Goal: Task Accomplishment & Management: Use online tool/utility

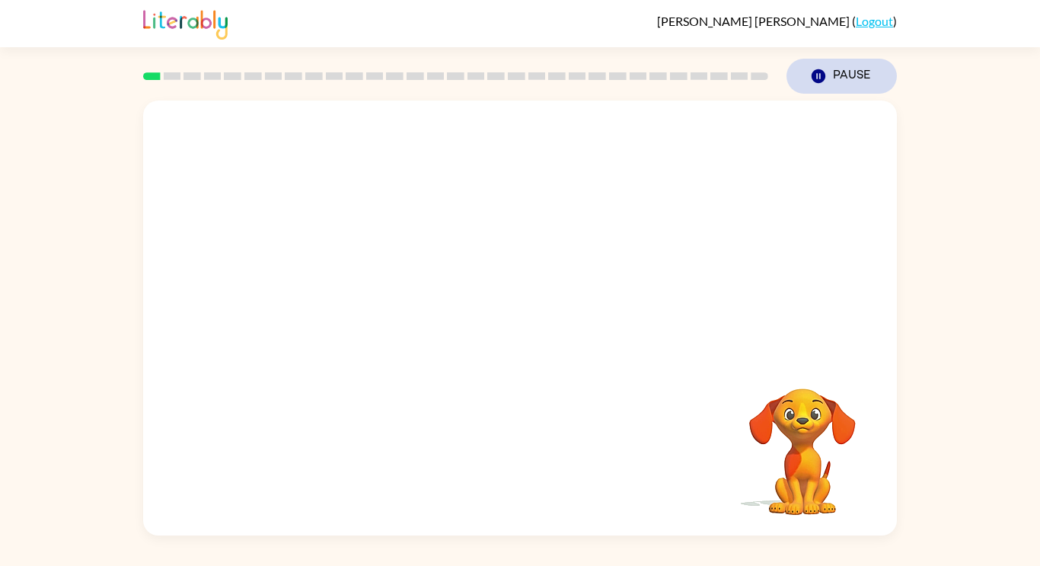
click at [877, 72] on button "Pause Pause" at bounding box center [842, 76] width 110 height 35
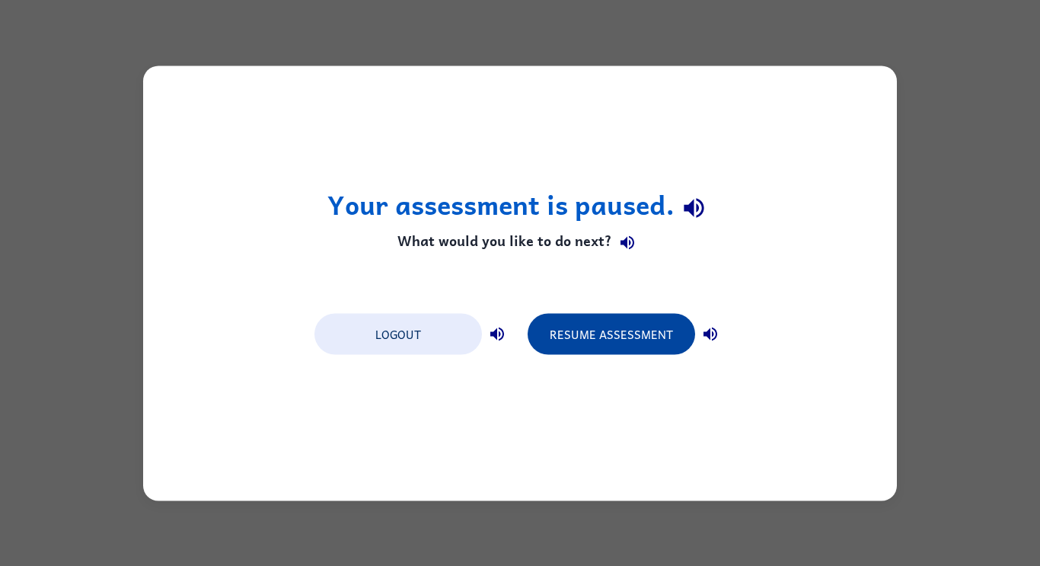
click at [607, 335] on button "Resume Assessment" at bounding box center [612, 333] width 168 height 41
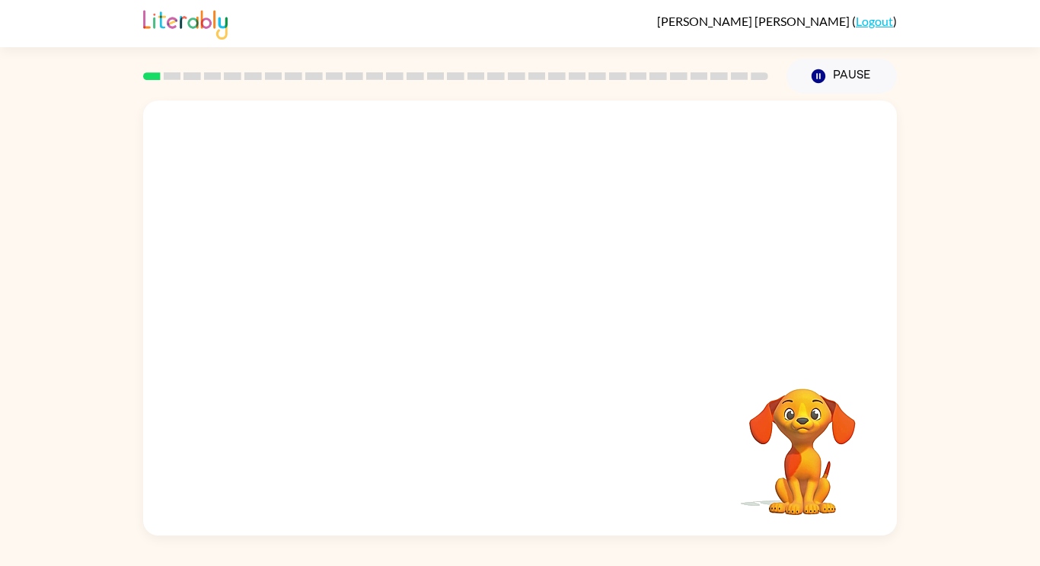
click at [616, 340] on div at bounding box center [520, 229] width 754 height 256
click at [504, 340] on button "button" at bounding box center [519, 326] width 97 height 56
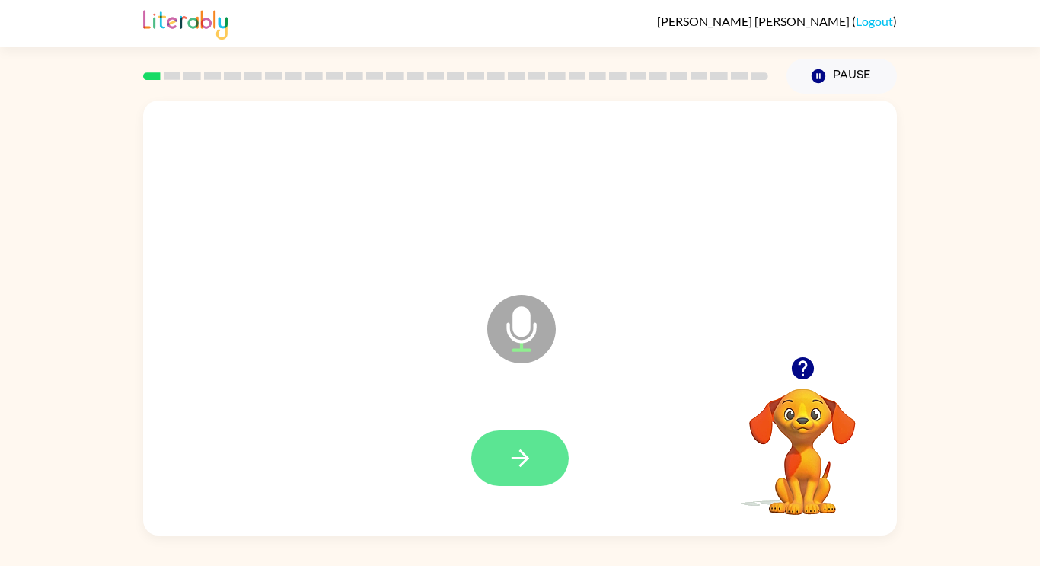
click at [504, 470] on button "button" at bounding box center [519, 458] width 97 height 56
click at [526, 459] on icon "button" at bounding box center [520, 458] width 18 height 18
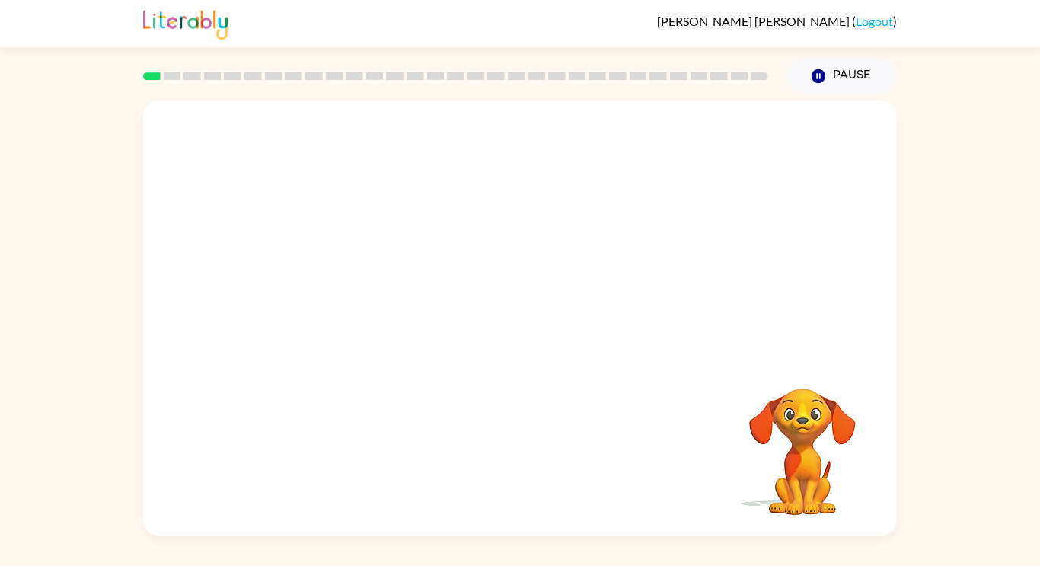
click at [892, 498] on div "Your browser must support playing .mp4 files to use Literably. Please try using…" at bounding box center [520, 318] width 754 height 435
click at [982, 468] on div "Your browser must support playing .mp4 files to use Literably. Please try using…" at bounding box center [520, 315] width 1040 height 442
click at [995, 467] on div "Your browser must support playing .mp4 files to use Literably. Please try using…" at bounding box center [520, 315] width 1040 height 442
click at [1004, 453] on div "Your browser must support playing .mp4 files to use Literably. Please try using…" at bounding box center [520, 315] width 1040 height 442
click at [1000, 453] on div "Your browser must support playing .mp4 files to use Literably. Please try using…" at bounding box center [520, 315] width 1040 height 442
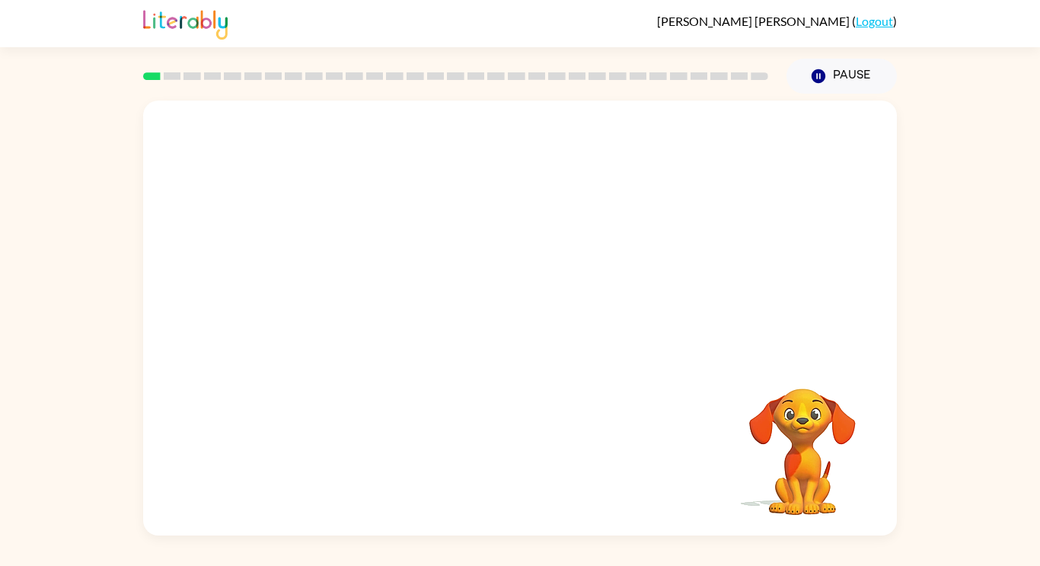
click at [1004, 459] on div "Your browser must support playing .mp4 files to use Literably. Please try using…" at bounding box center [520, 315] width 1040 height 442
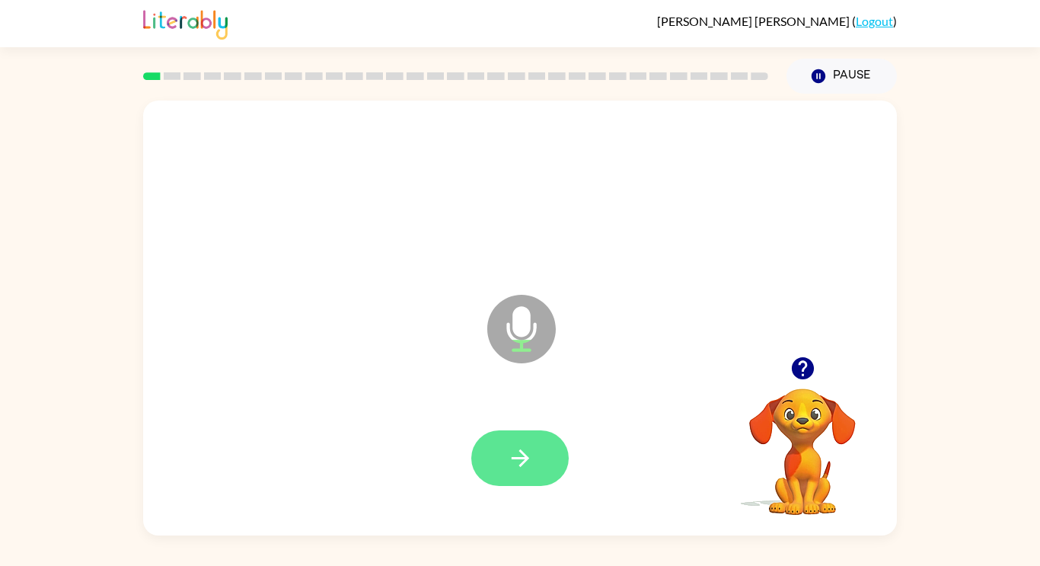
click at [512, 474] on button "button" at bounding box center [519, 458] width 97 height 56
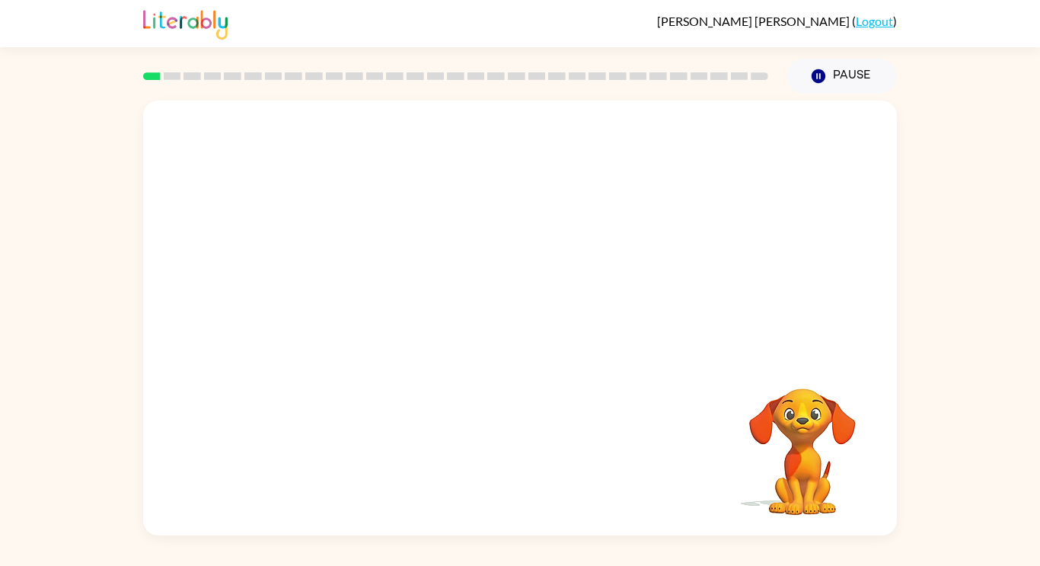
click at [982, 278] on div "Your browser must support playing .mp4 files to use Literably. Please try using…" at bounding box center [520, 315] width 1040 height 442
click at [803, 492] on video "Your browser must support playing .mp4 files to use Literably. Please try using…" at bounding box center [802, 441] width 152 height 152
click at [836, 456] on video "Your browser must support playing .mp4 files to use Literably. Please try using…" at bounding box center [802, 441] width 152 height 152
click at [821, 451] on video "Your browser must support playing .mp4 files to use Literably. Please try using…" at bounding box center [802, 441] width 152 height 152
click at [857, 76] on button "Pause Pause" at bounding box center [842, 76] width 110 height 35
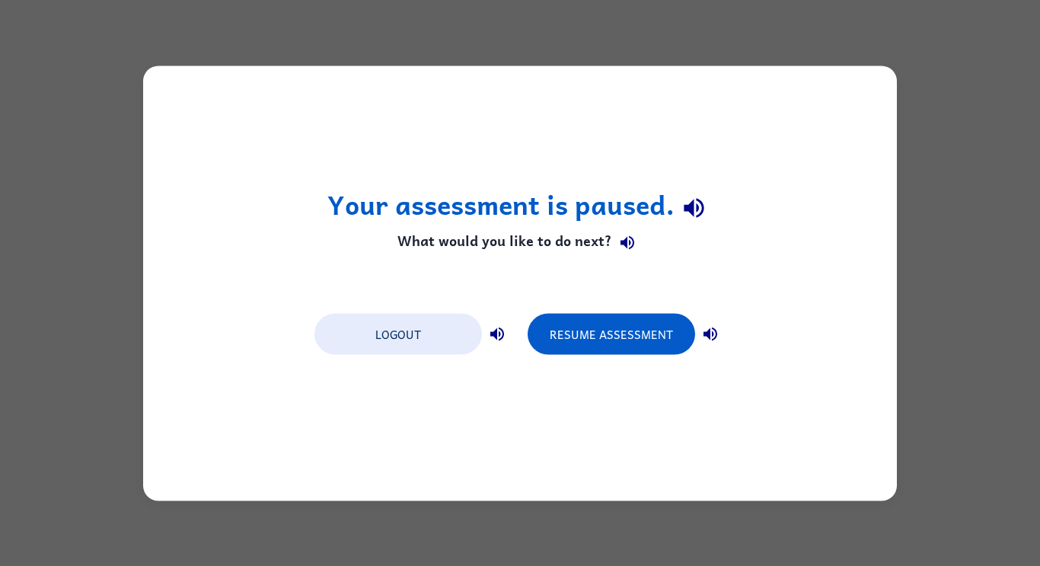
click at [848, 84] on div "Your assessment is paused. What would you like to do next? Logout Resume Assess…" at bounding box center [520, 282] width 754 height 435
click at [634, 350] on button "Resume Assessment" at bounding box center [612, 333] width 168 height 41
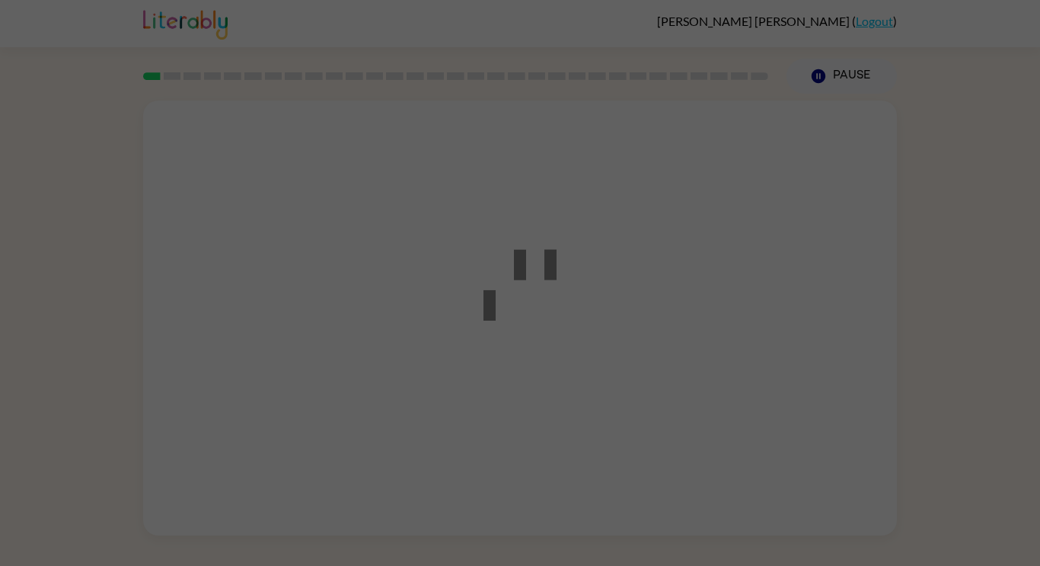
click at [640, 340] on div at bounding box center [520, 283] width 1040 height 566
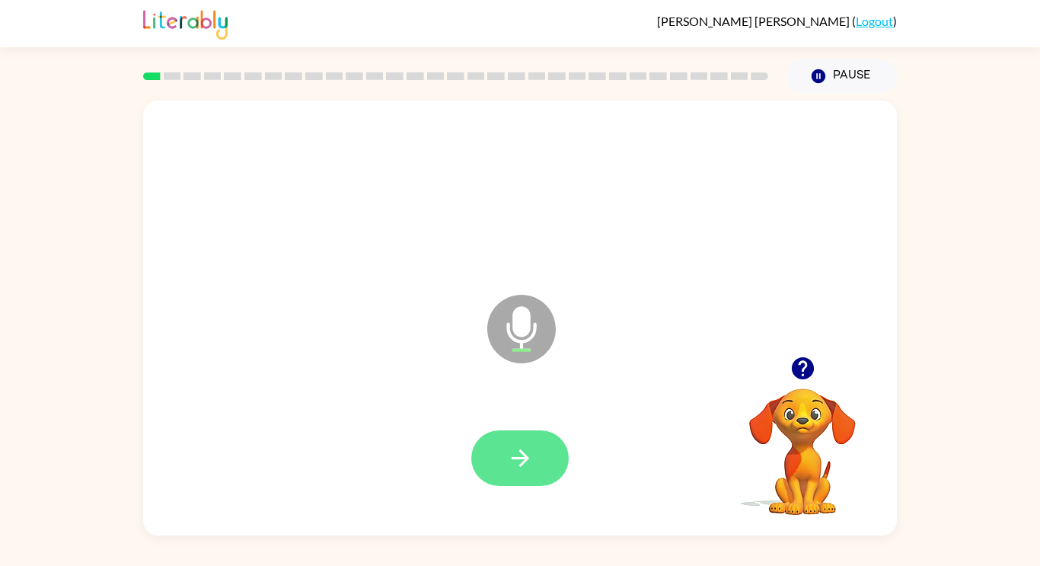
click at [522, 479] on button "button" at bounding box center [519, 458] width 97 height 56
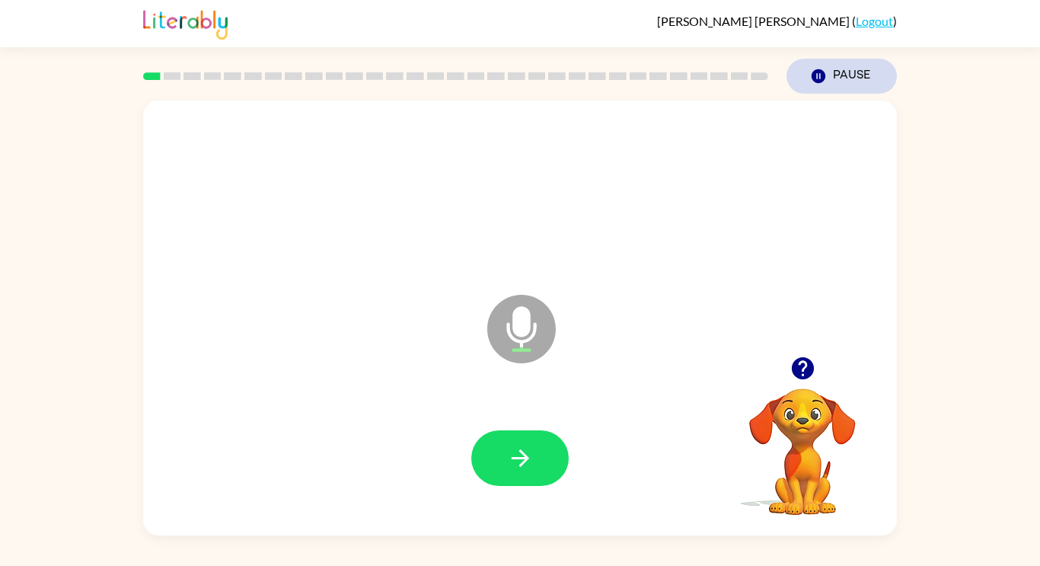
click at [844, 82] on button "Pause Pause" at bounding box center [842, 76] width 110 height 35
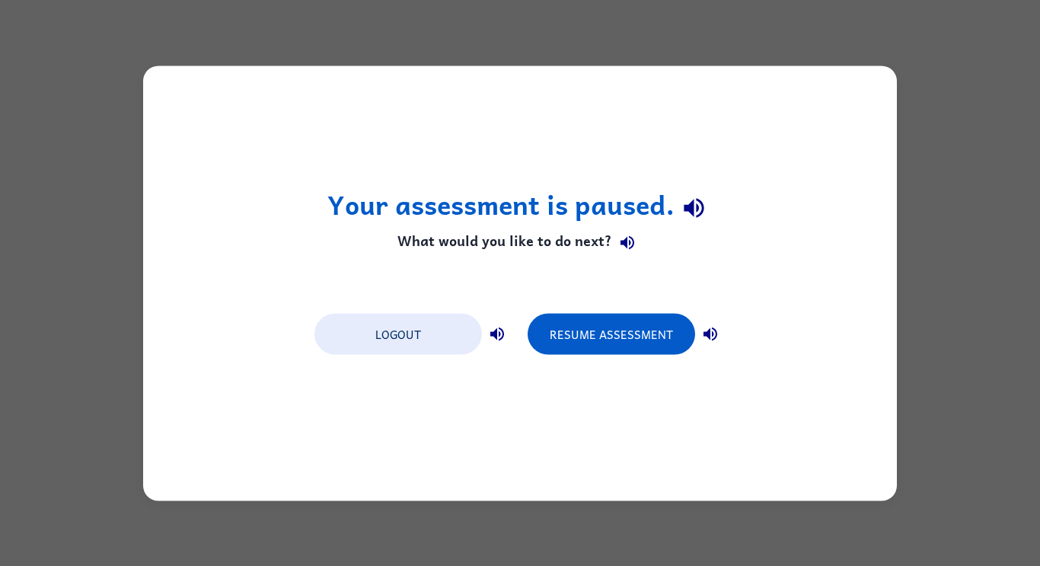
click at [846, 72] on div "Your assessment is paused. What would you like to do next? Logout Resume Assess…" at bounding box center [520, 282] width 754 height 435
click at [653, 320] on button "Resume Assessment" at bounding box center [612, 333] width 168 height 41
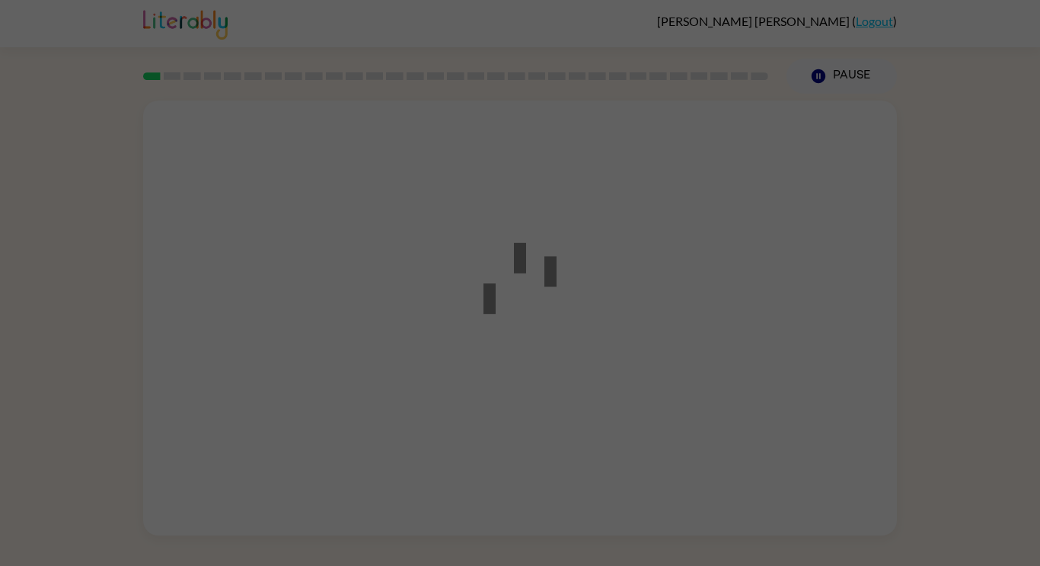
click at [652, 340] on div at bounding box center [520, 283] width 1040 height 566
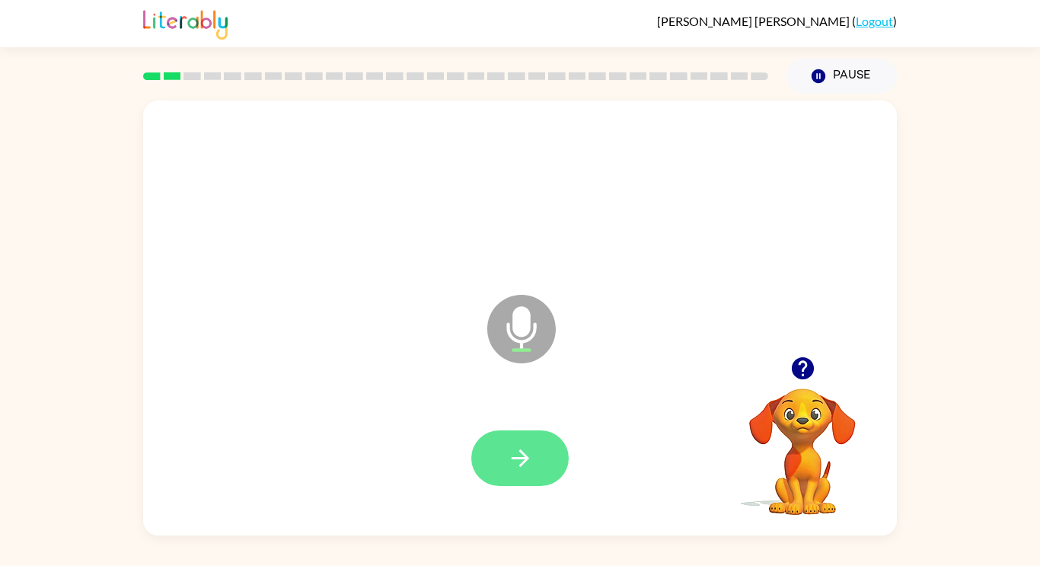
click at [522, 480] on button "button" at bounding box center [519, 458] width 97 height 56
click at [525, 465] on icon "button" at bounding box center [520, 458] width 27 height 27
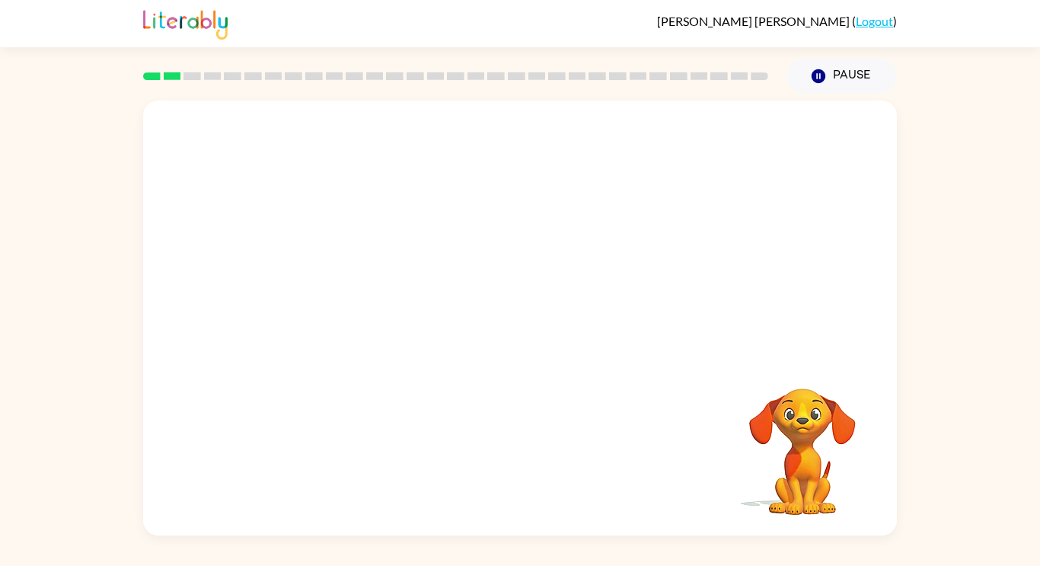
click at [889, 299] on div at bounding box center [520, 318] width 754 height 435
click at [1001, 260] on div "Your browser must support playing .mp4 files to use Literably. Please try using…" at bounding box center [520, 315] width 1040 height 442
click at [928, 324] on div "Your browser must support playing .mp4 files to use Literably. Please try using…" at bounding box center [520, 315] width 1040 height 442
click at [988, 458] on div "Your browser must support playing .mp4 files to use Literably. Please try using…" at bounding box center [520, 315] width 1040 height 442
click at [998, 446] on div "Your browser must support playing .mp4 files to use Literably. Please try using…" at bounding box center [520, 315] width 1040 height 442
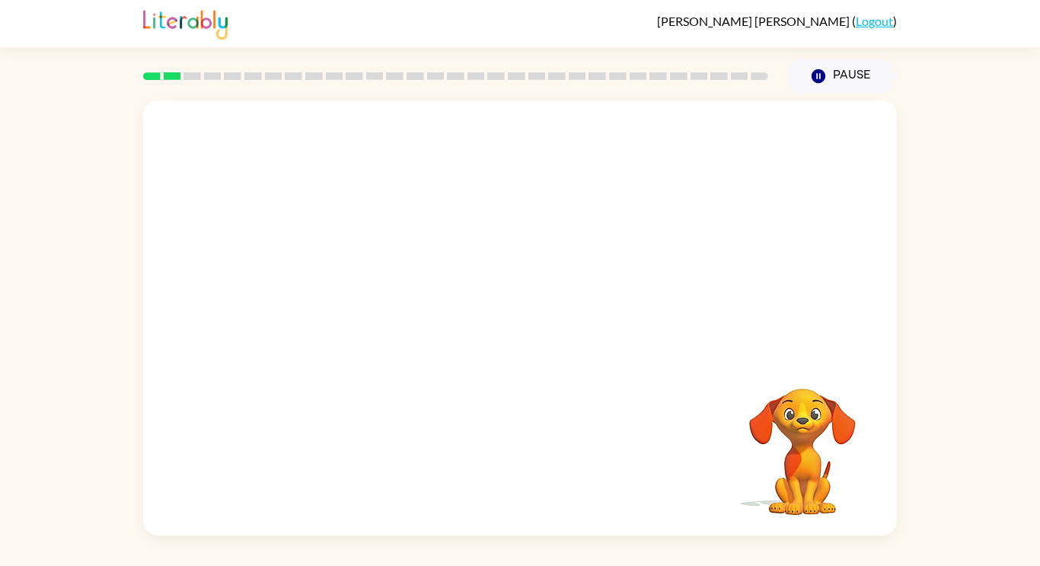
click at [1004, 436] on div "Your browser must support playing .mp4 files to use Literably. Please try using…" at bounding box center [520, 315] width 1040 height 442
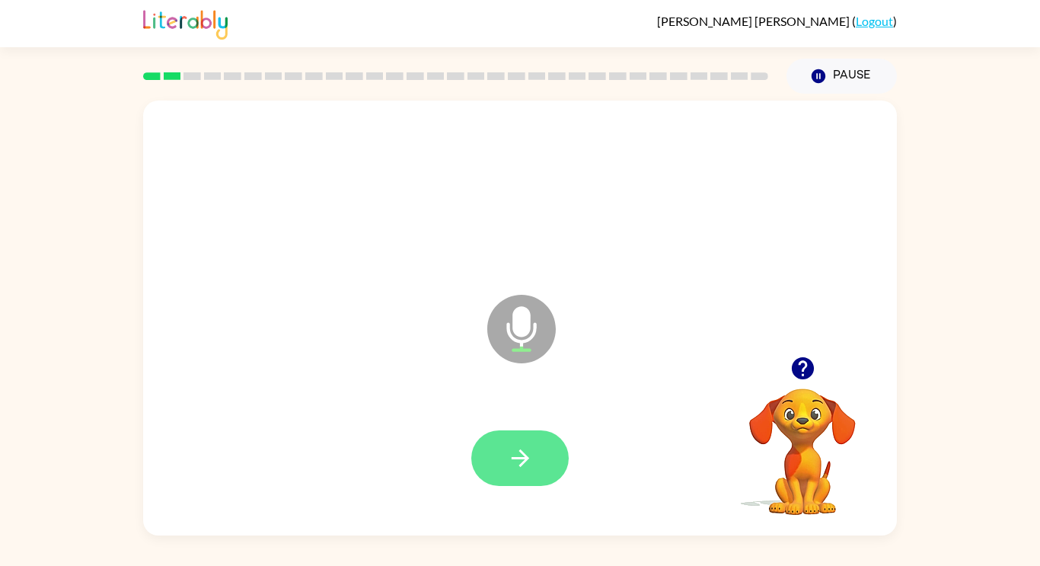
click at [516, 472] on button "button" at bounding box center [519, 458] width 97 height 56
click at [516, 481] on button "button" at bounding box center [519, 458] width 97 height 56
click at [499, 481] on button "button" at bounding box center [519, 458] width 97 height 56
click at [509, 483] on button "button" at bounding box center [519, 458] width 97 height 56
click at [522, 484] on button "button" at bounding box center [519, 458] width 97 height 56
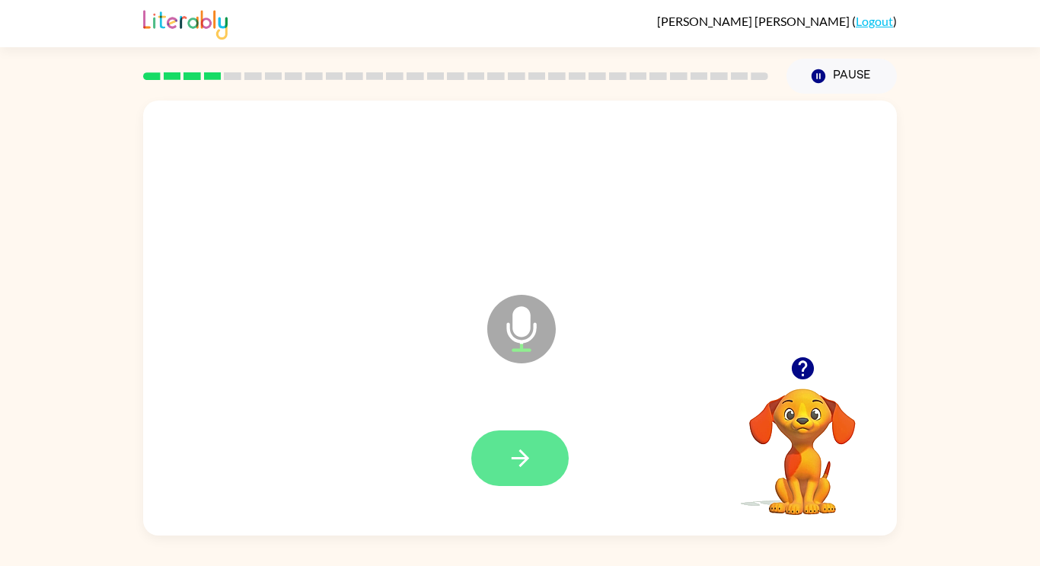
click at [506, 465] on button "button" at bounding box center [519, 458] width 97 height 56
click at [520, 471] on button "button" at bounding box center [519, 458] width 97 height 56
click at [531, 477] on button "button" at bounding box center [519, 458] width 97 height 56
click at [516, 474] on button "button" at bounding box center [519, 458] width 97 height 56
click at [518, 468] on icon "button" at bounding box center [520, 458] width 27 height 27
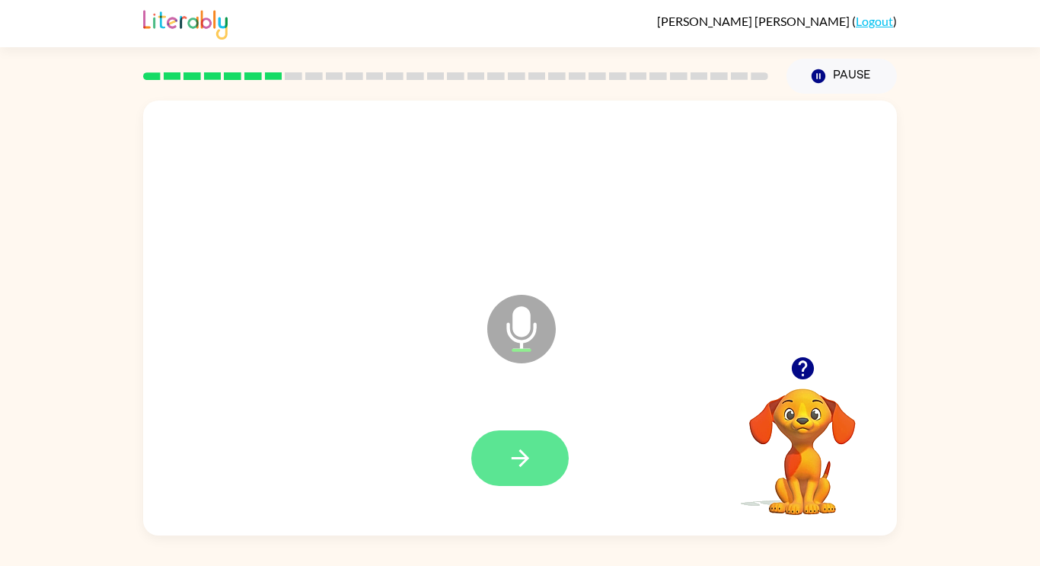
click at [498, 476] on button "button" at bounding box center [519, 458] width 97 height 56
click at [513, 461] on icon "button" at bounding box center [520, 458] width 27 height 27
click at [541, 465] on button "button" at bounding box center [519, 458] width 97 height 56
click at [509, 442] on button "button" at bounding box center [519, 458] width 97 height 56
click at [512, 453] on icon "button" at bounding box center [520, 458] width 27 height 27
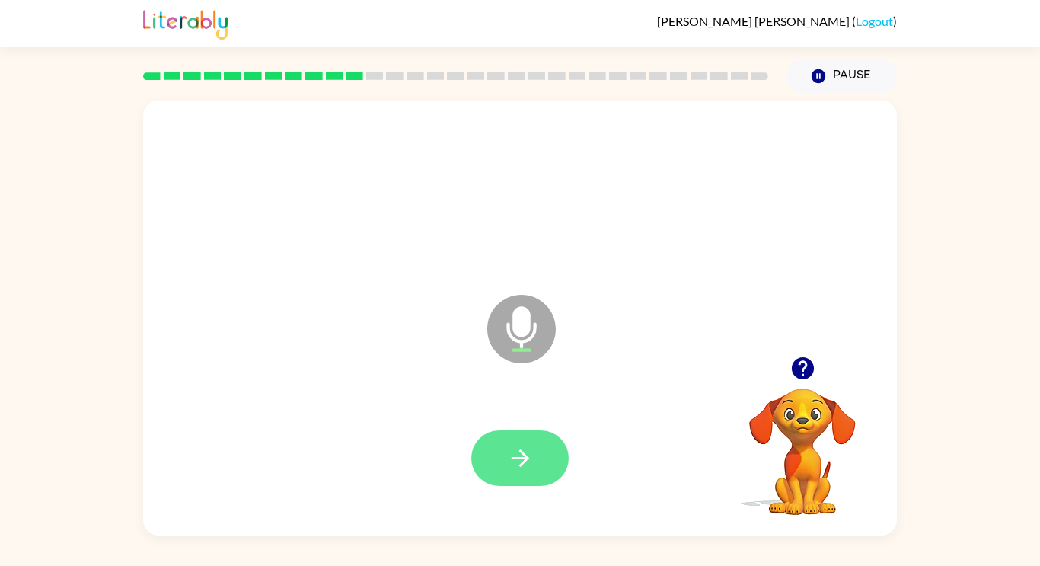
click at [526, 443] on button "button" at bounding box center [519, 458] width 97 height 56
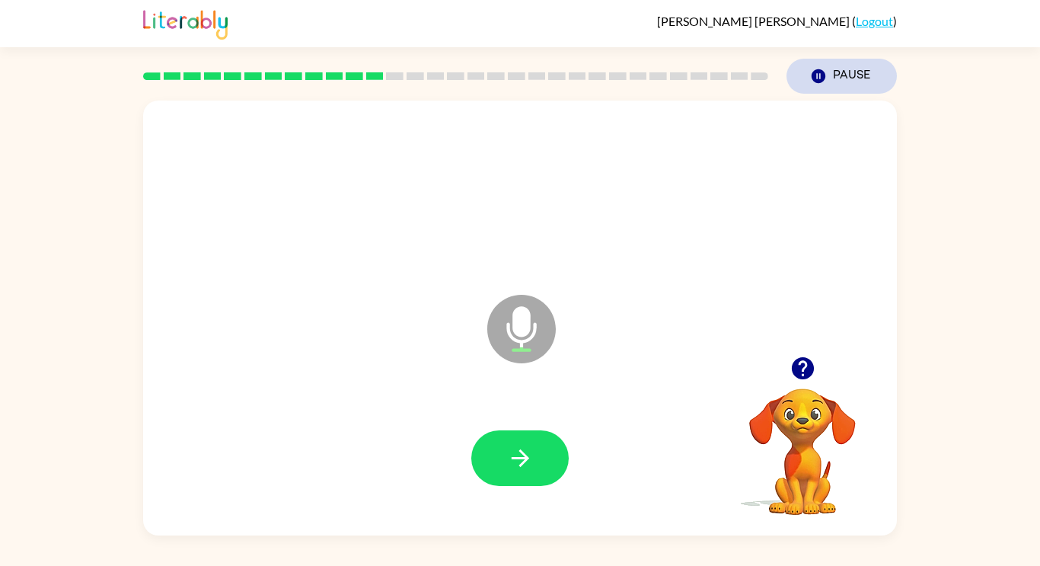
click at [817, 69] on icon "Pause" at bounding box center [818, 76] width 17 height 17
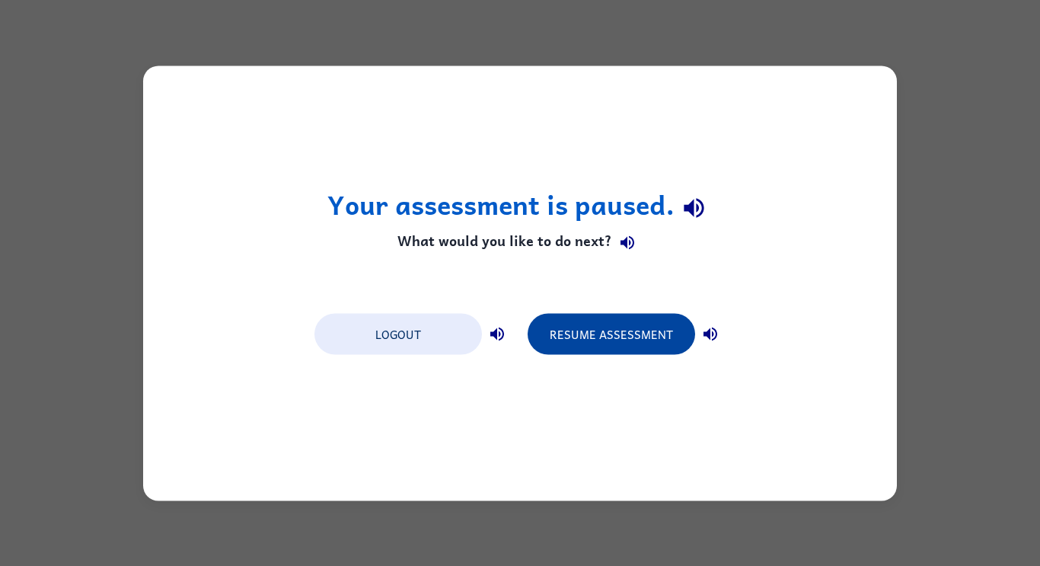
click at [604, 338] on button "Resume Assessment" at bounding box center [612, 333] width 168 height 41
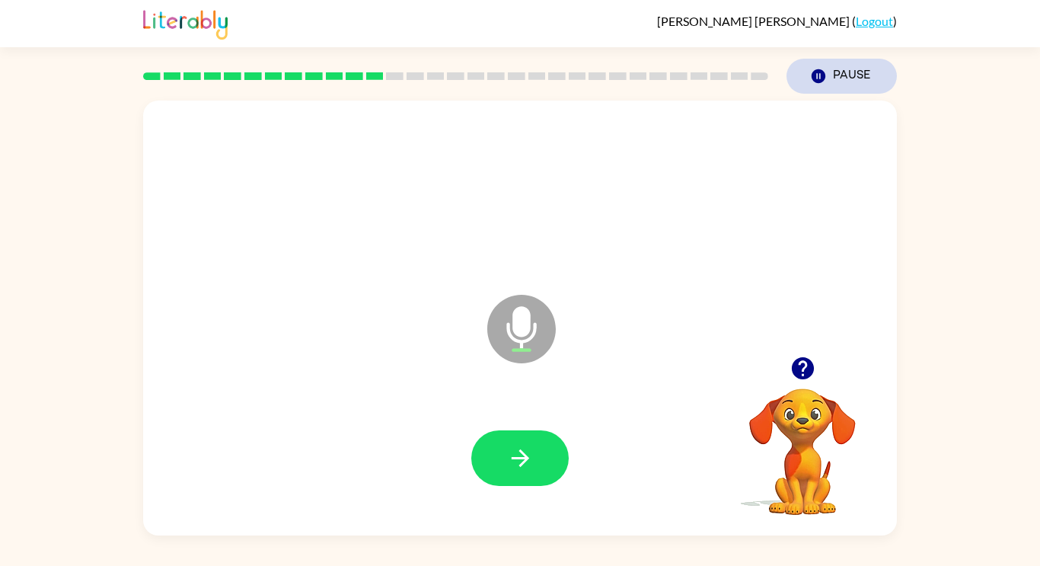
click at [824, 85] on button "Pause Pause" at bounding box center [842, 76] width 110 height 35
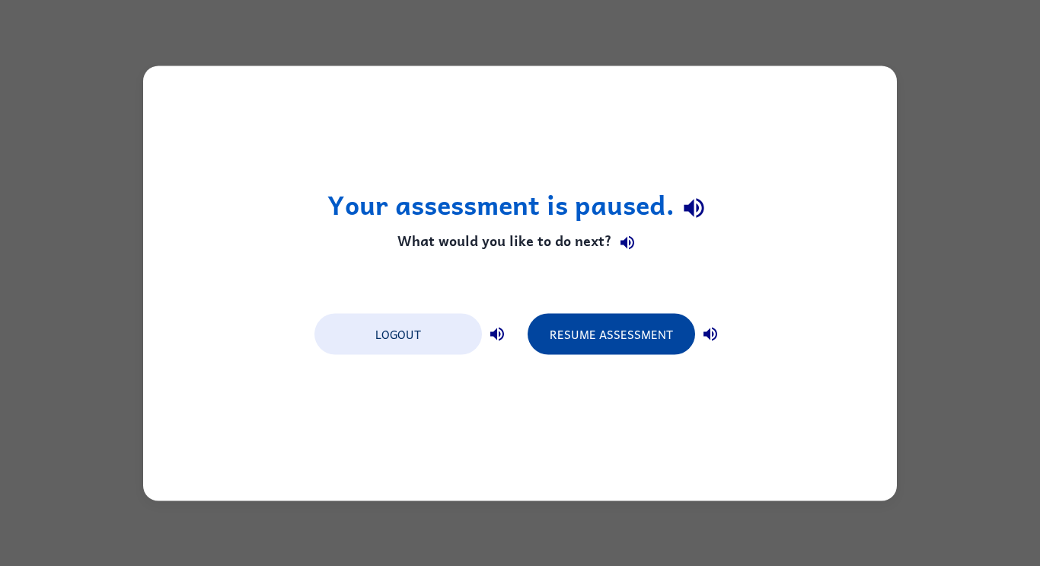
click at [625, 344] on button "Resume Assessment" at bounding box center [612, 333] width 168 height 41
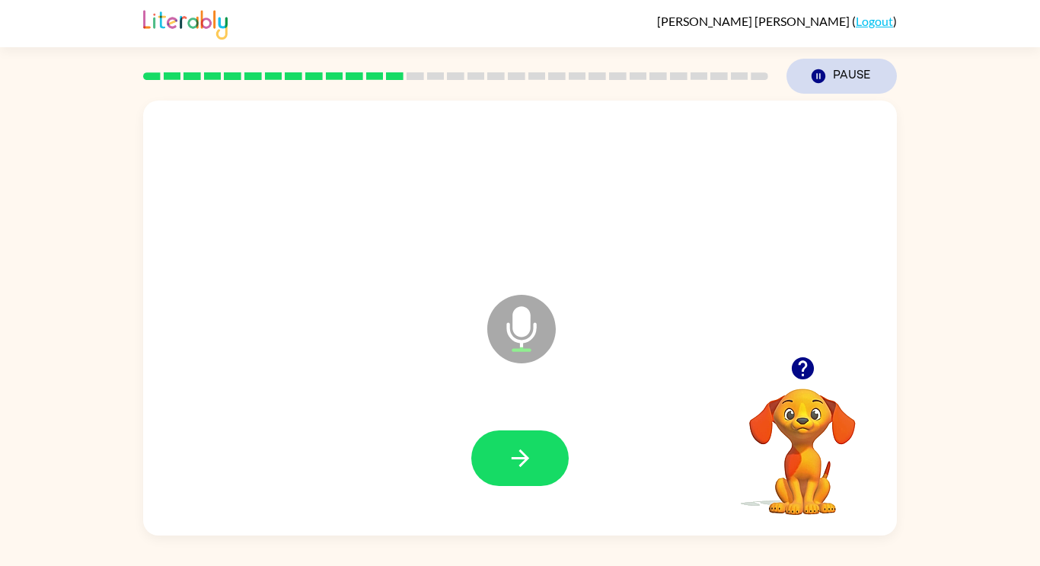
click at [867, 74] on button "Pause Pause" at bounding box center [842, 76] width 110 height 35
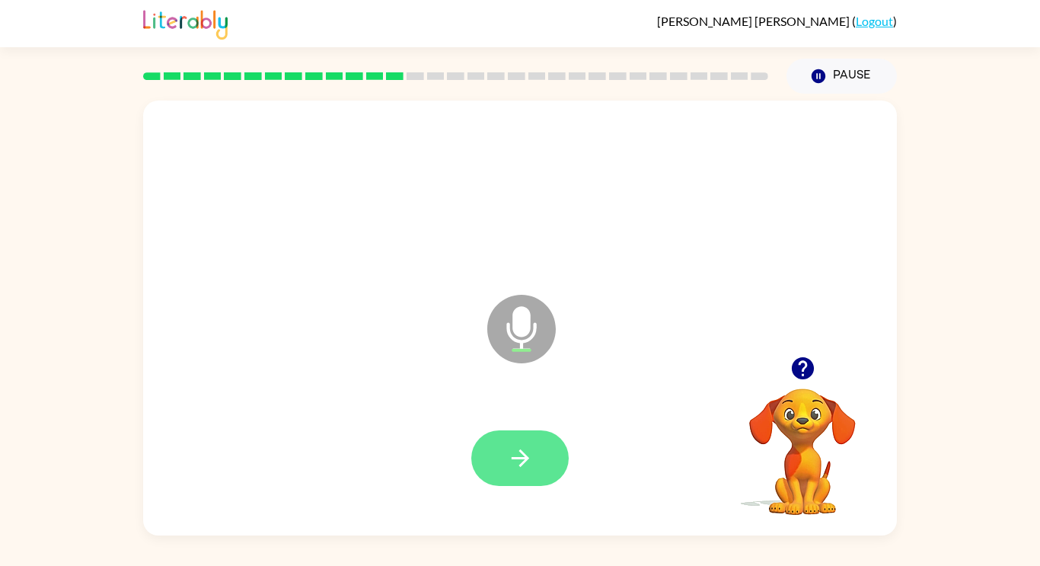
click at [535, 473] on button "button" at bounding box center [519, 458] width 97 height 56
click at [493, 474] on div at bounding box center [519, 458] width 97 height 56
click at [528, 473] on div at bounding box center [519, 458] width 97 height 56
click at [774, 321] on div "Microphone The Microphone is here when it is your turn to talk" at bounding box center [520, 318] width 754 height 435
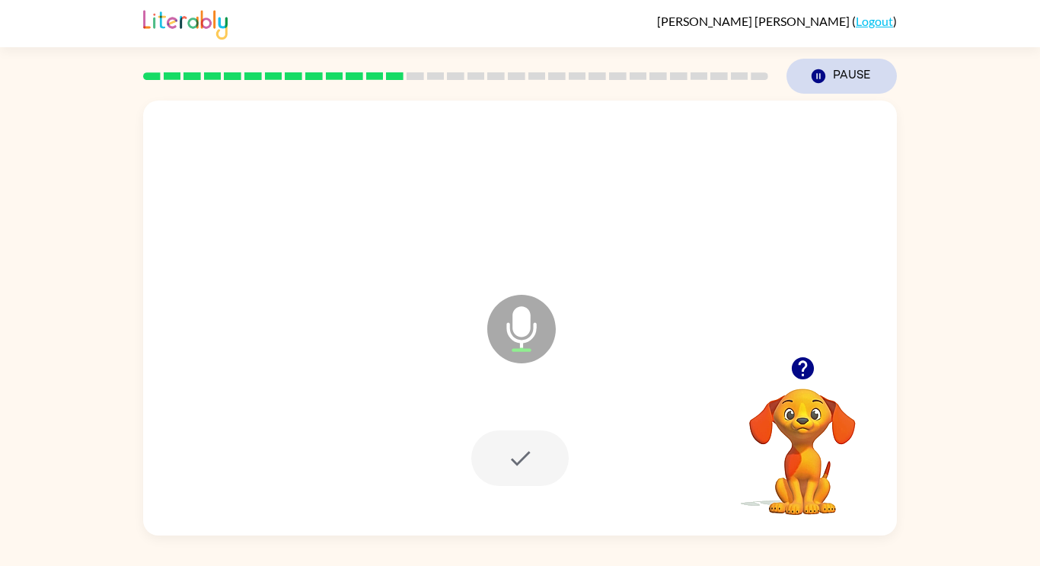
click at [858, 81] on button "Pause Pause" at bounding box center [842, 76] width 110 height 35
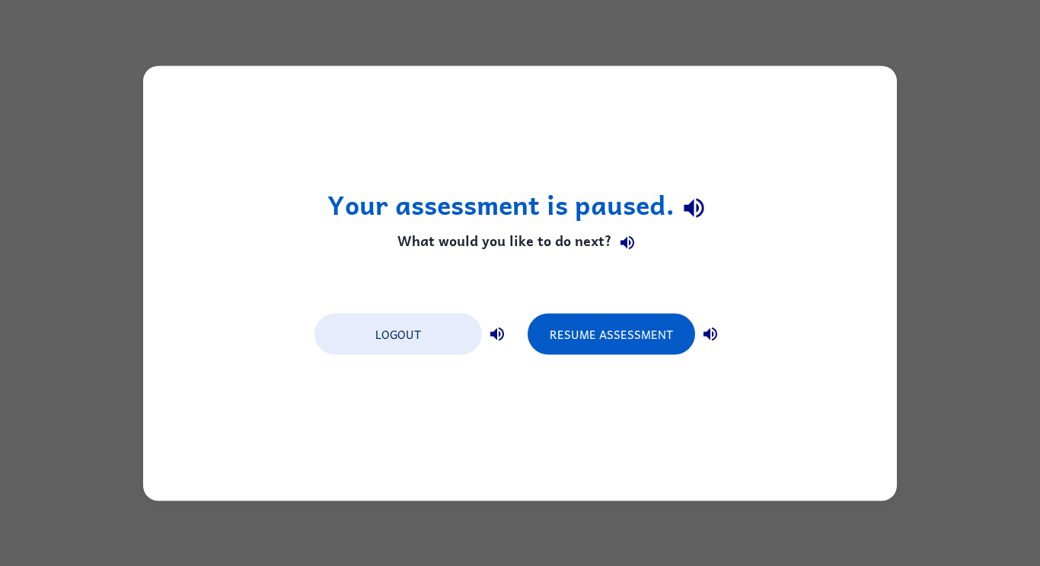
click at [857, 88] on div "Your assessment is paused. What would you like to do next? Logout Resume Assess…" at bounding box center [520, 282] width 754 height 435
click at [641, 351] on button "Resume Assessment" at bounding box center [612, 333] width 168 height 41
click at [635, 350] on button "Resume Assessment" at bounding box center [612, 333] width 168 height 41
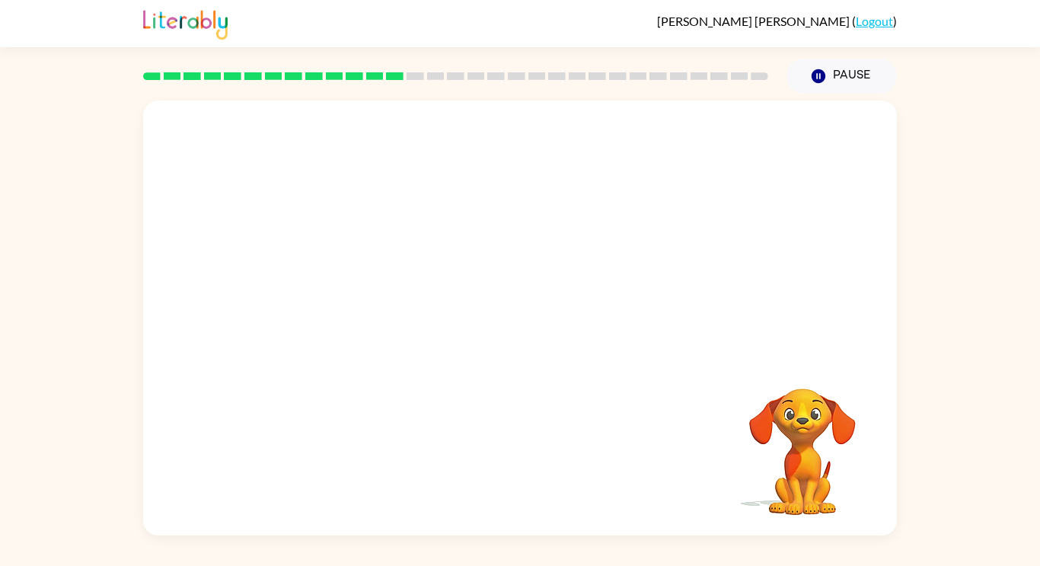
click at [647, 342] on div at bounding box center [520, 229] width 754 height 256
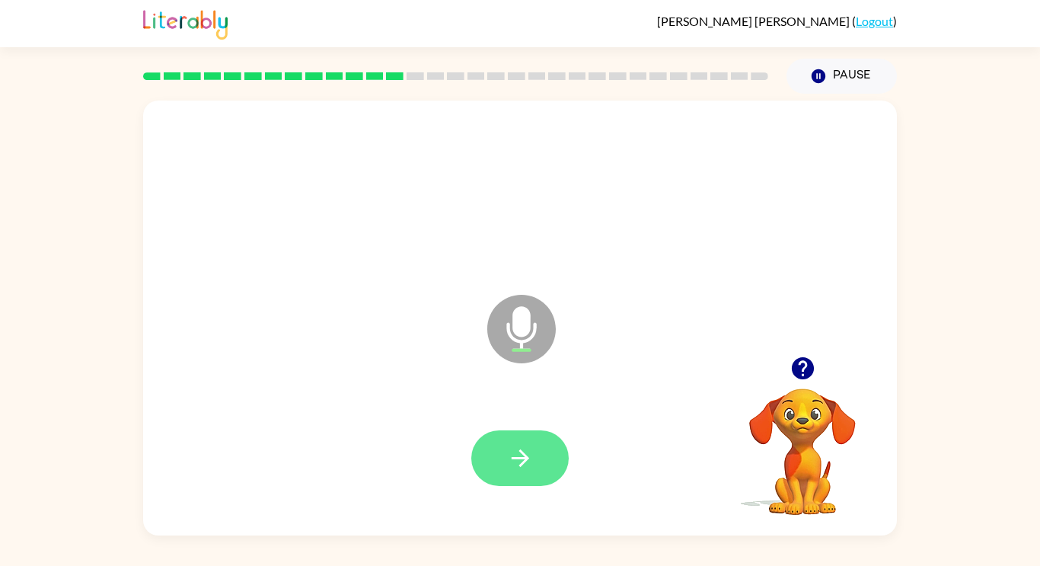
click at [522, 470] on icon "button" at bounding box center [520, 458] width 27 height 27
click at [530, 470] on icon "button" at bounding box center [520, 458] width 27 height 27
click at [507, 464] on icon "button" at bounding box center [520, 458] width 27 height 27
click at [521, 452] on icon "button" at bounding box center [520, 458] width 18 height 18
click at [543, 474] on button "button" at bounding box center [519, 458] width 97 height 56
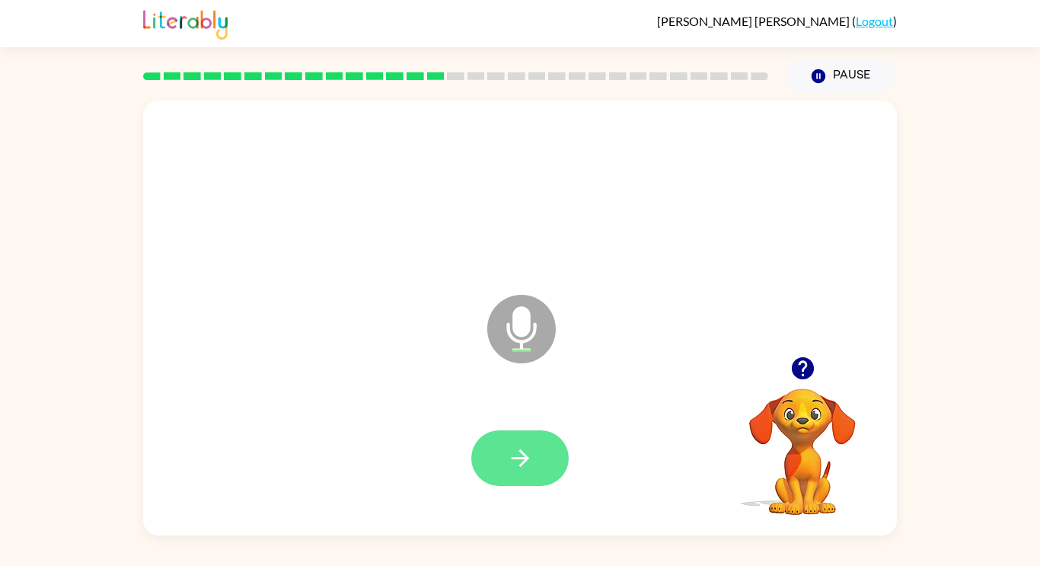
click at [528, 468] on icon "button" at bounding box center [520, 458] width 27 height 27
click at [541, 460] on button "button" at bounding box center [519, 458] width 97 height 56
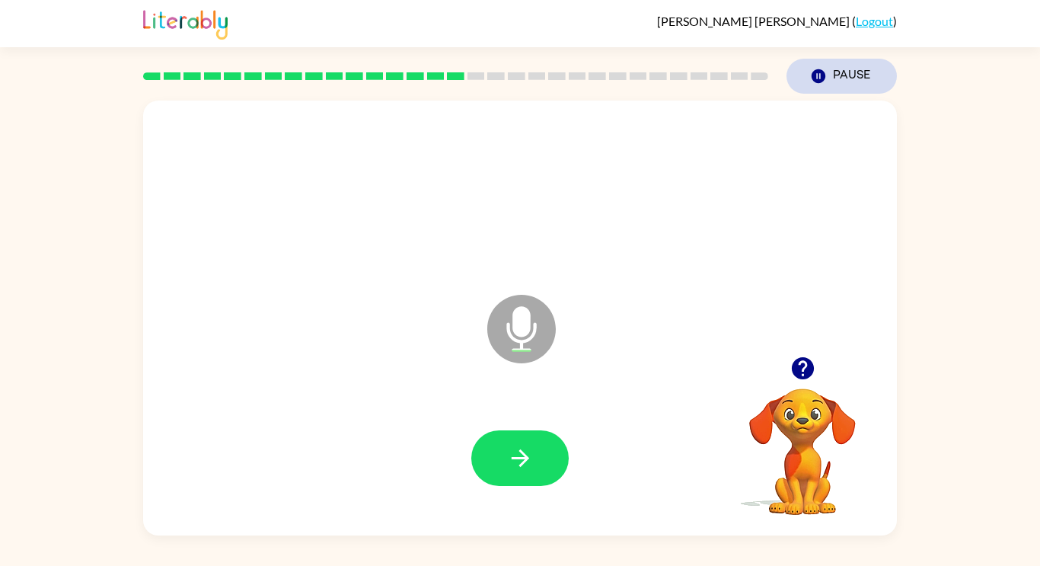
click at [834, 79] on button "Pause Pause" at bounding box center [842, 76] width 110 height 35
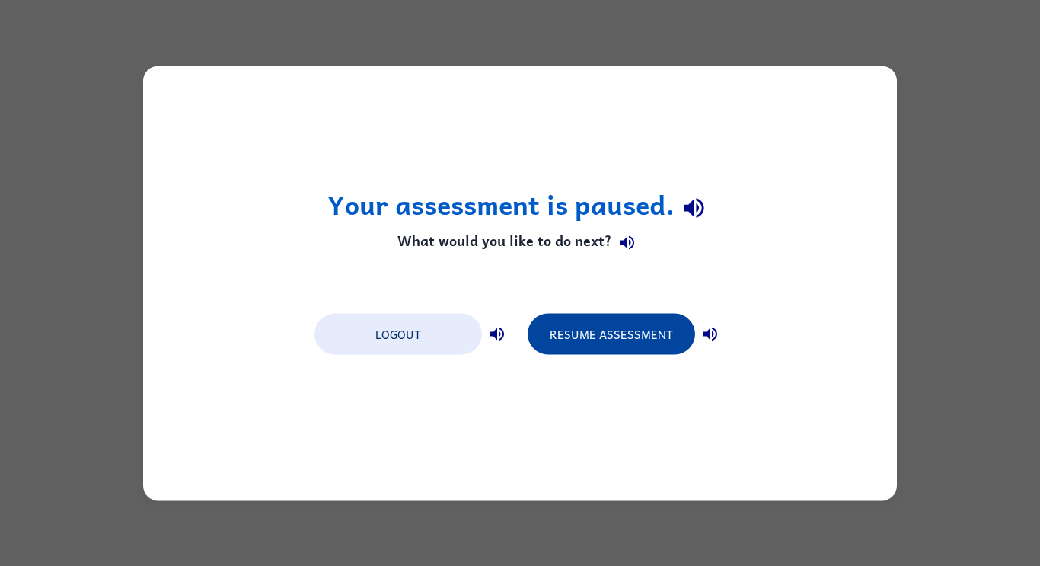
click at [647, 323] on button "Resume Assessment" at bounding box center [612, 333] width 168 height 41
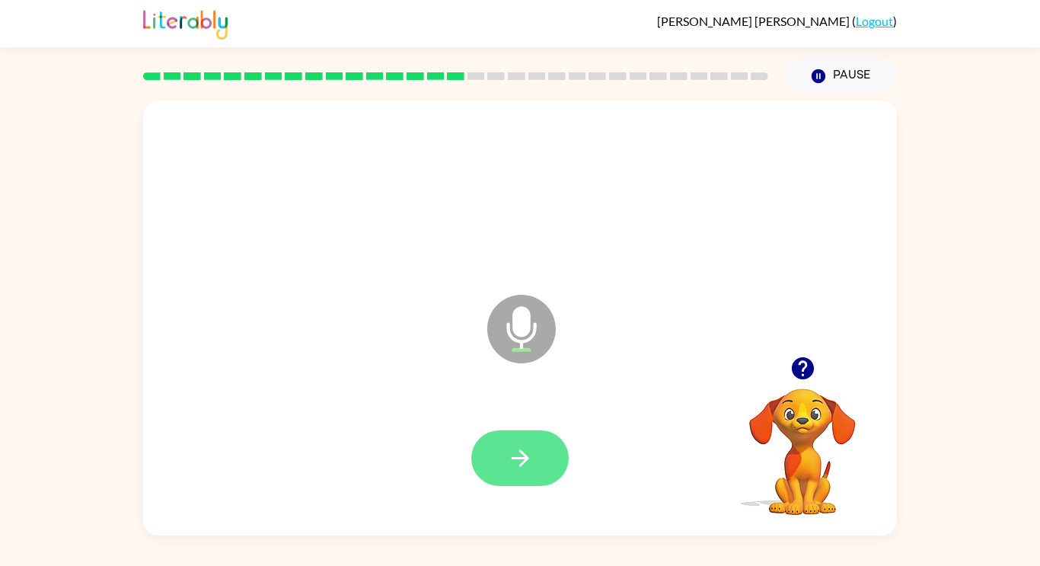
click at [538, 454] on button "button" at bounding box center [519, 458] width 97 height 56
click at [509, 457] on icon "button" at bounding box center [520, 458] width 27 height 27
click at [544, 446] on button "button" at bounding box center [519, 458] width 97 height 56
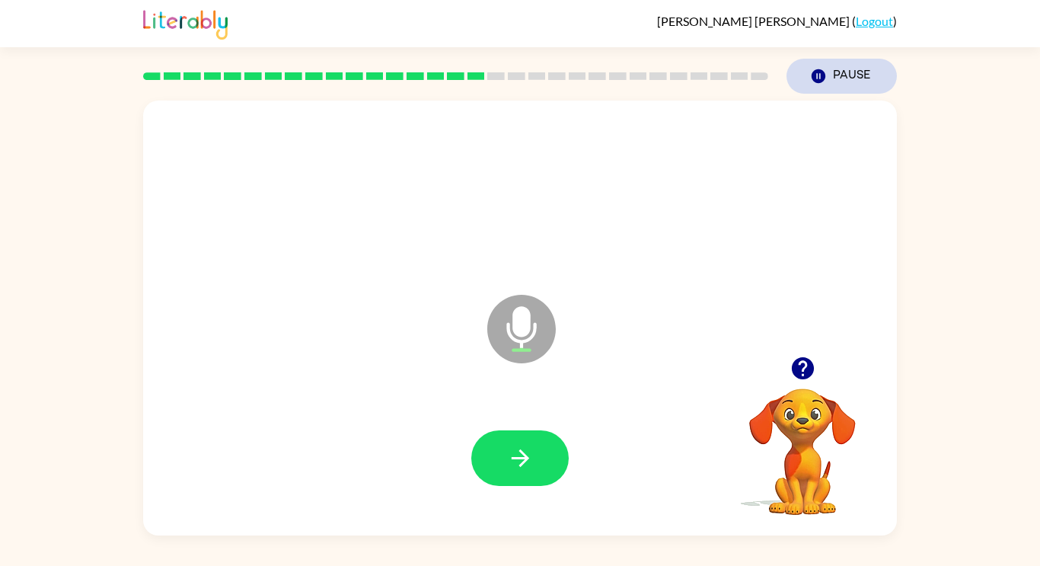
click at [850, 82] on button "Pause Pause" at bounding box center [842, 76] width 110 height 35
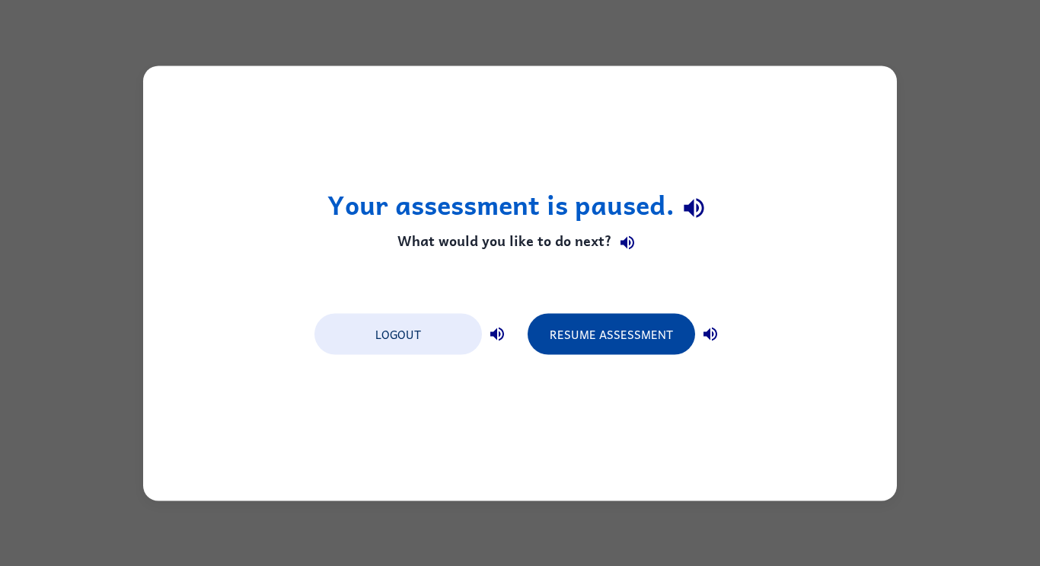
click at [606, 323] on button "Resume Assessment" at bounding box center [612, 333] width 168 height 41
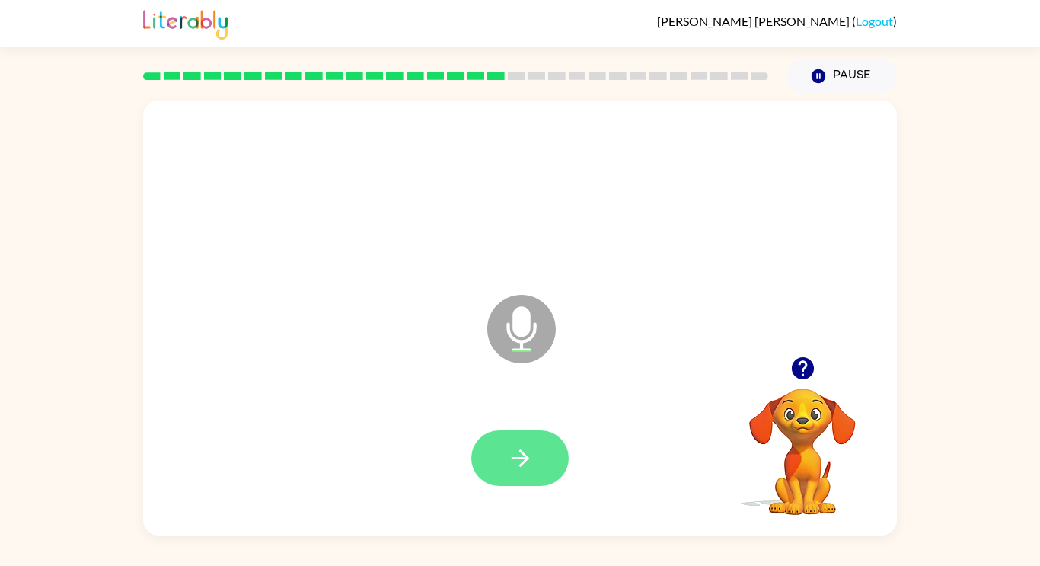
click at [547, 435] on button "button" at bounding box center [519, 458] width 97 height 56
click at [540, 452] on button "button" at bounding box center [519, 458] width 97 height 56
click at [536, 453] on button "button" at bounding box center [519, 458] width 97 height 56
click at [525, 459] on icon "button" at bounding box center [520, 458] width 18 height 18
click at [525, 470] on icon "button" at bounding box center [520, 458] width 27 height 27
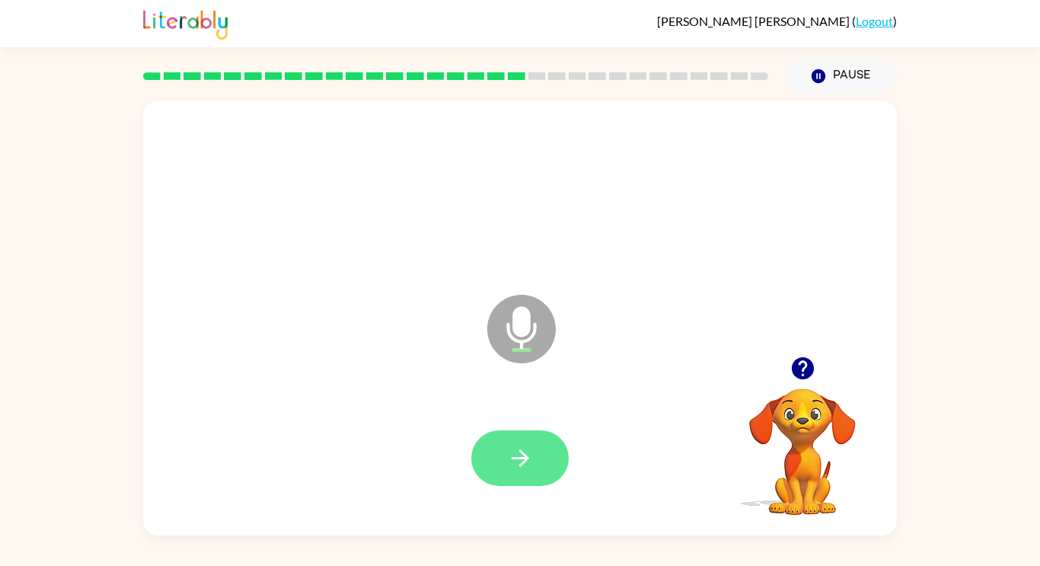
click at [517, 473] on button "button" at bounding box center [519, 458] width 97 height 56
click at [536, 458] on button "button" at bounding box center [519, 458] width 97 height 56
click at [532, 459] on icon "button" at bounding box center [520, 458] width 27 height 27
click at [542, 461] on button "button" at bounding box center [519, 458] width 97 height 56
click at [539, 458] on button "button" at bounding box center [519, 458] width 97 height 56
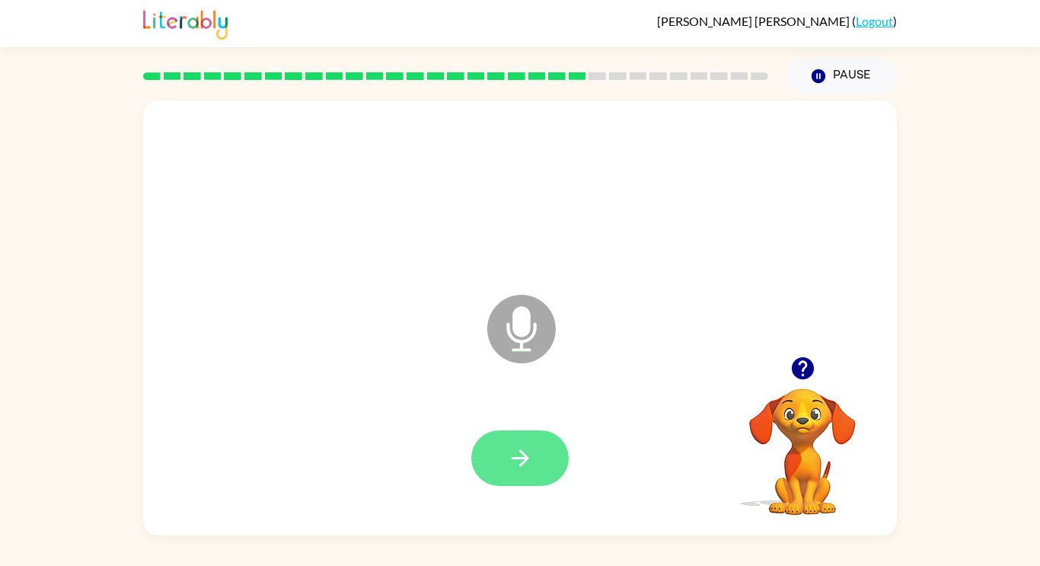
click at [547, 461] on button "button" at bounding box center [519, 458] width 97 height 56
click at [532, 445] on icon "button" at bounding box center [520, 458] width 27 height 27
click at [521, 455] on icon "button" at bounding box center [520, 458] width 27 height 27
click at [534, 455] on button "button" at bounding box center [519, 458] width 97 height 56
click at [534, 454] on button "button" at bounding box center [519, 458] width 97 height 56
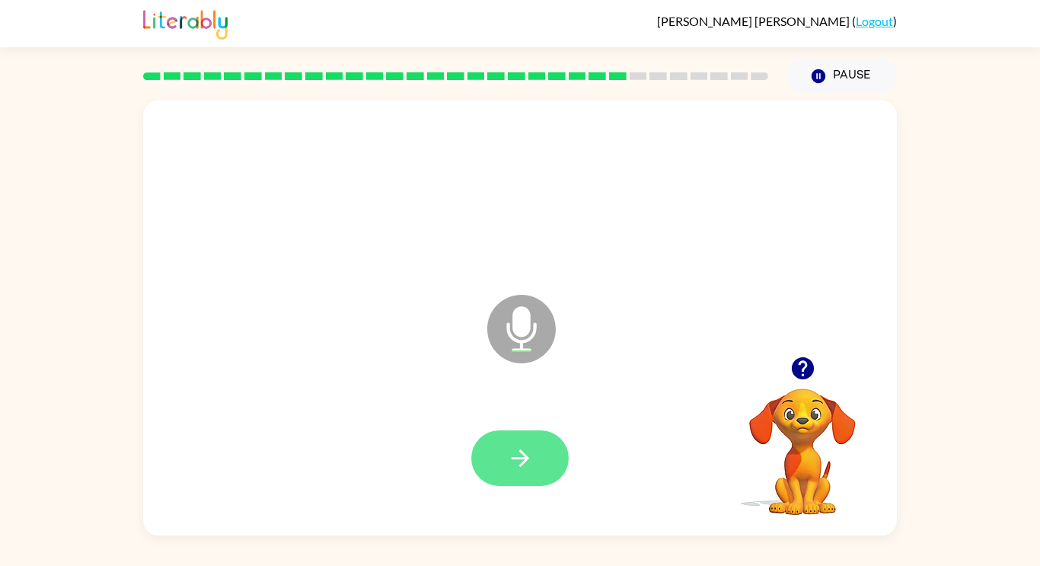
click at [528, 450] on icon "button" at bounding box center [520, 458] width 27 height 27
click at [532, 455] on icon "button" at bounding box center [520, 458] width 27 height 27
click at [518, 482] on button "button" at bounding box center [519, 458] width 97 height 56
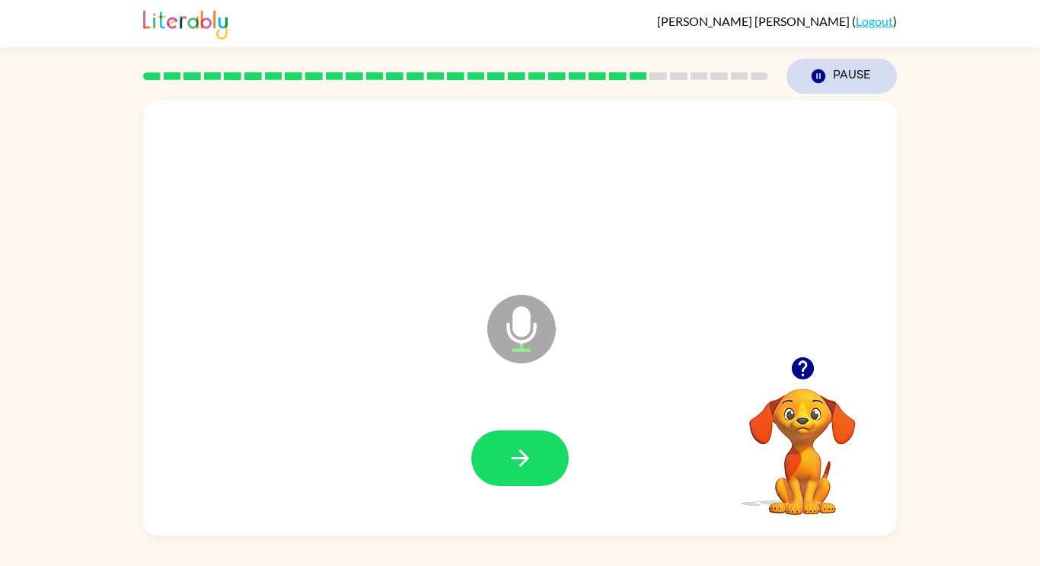
click at [845, 81] on button "Pause Pause" at bounding box center [842, 76] width 110 height 35
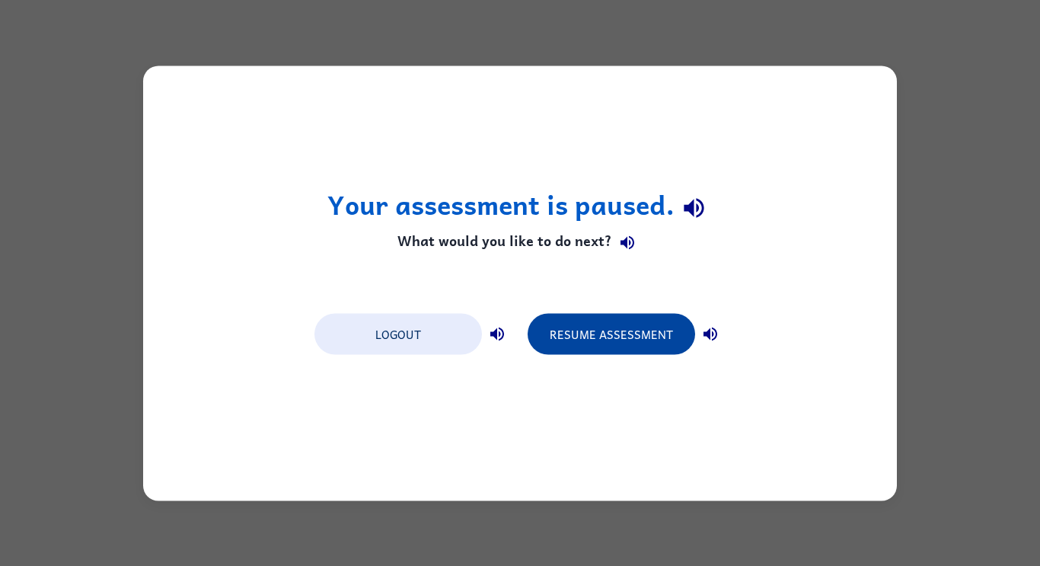
click at [651, 341] on button "Resume Assessment" at bounding box center [612, 333] width 168 height 41
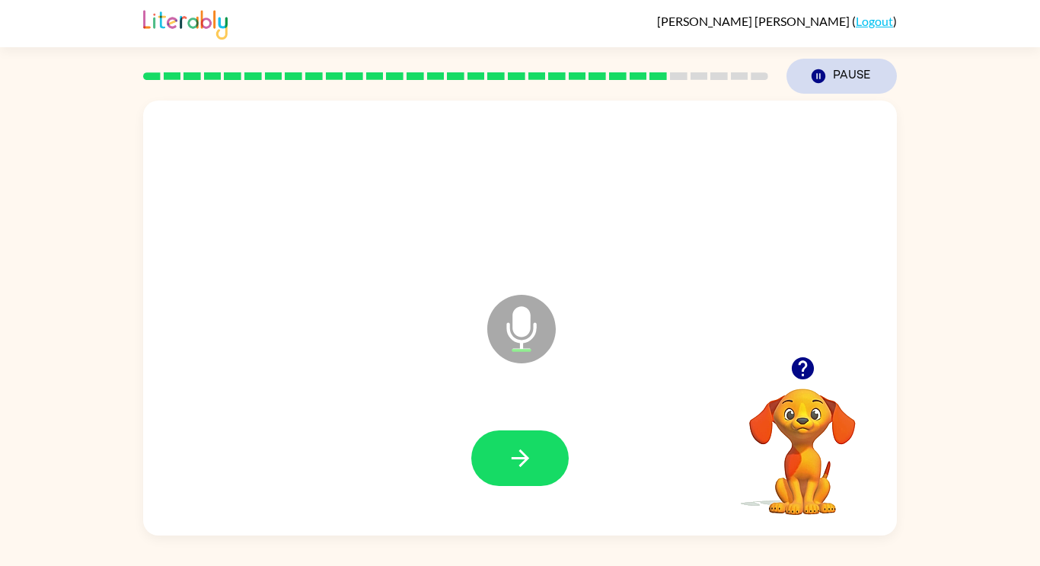
click at [833, 92] on button "Pause Pause" at bounding box center [842, 76] width 110 height 35
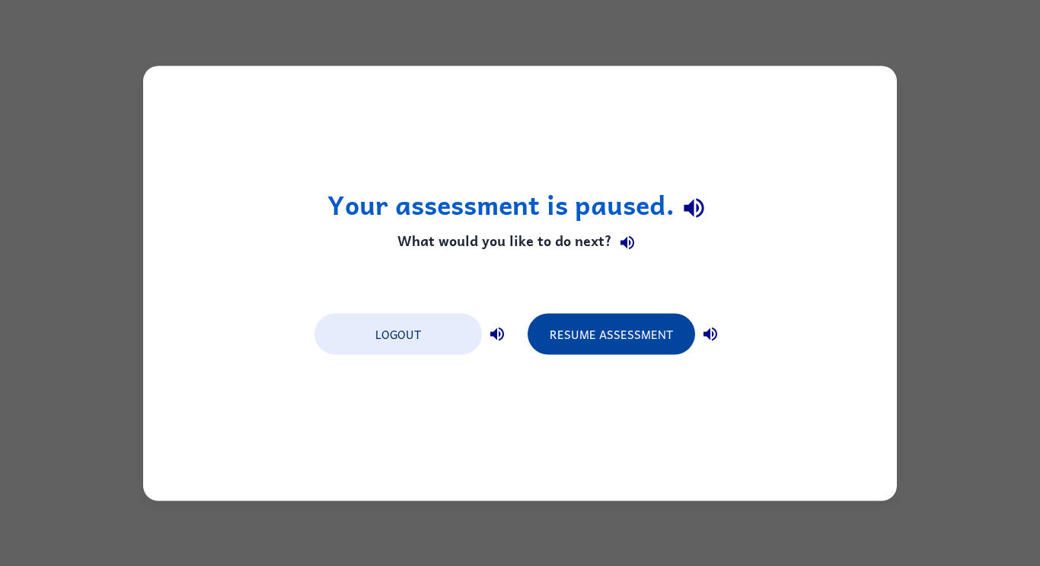
click at [617, 353] on button "Resume Assessment" at bounding box center [612, 333] width 168 height 41
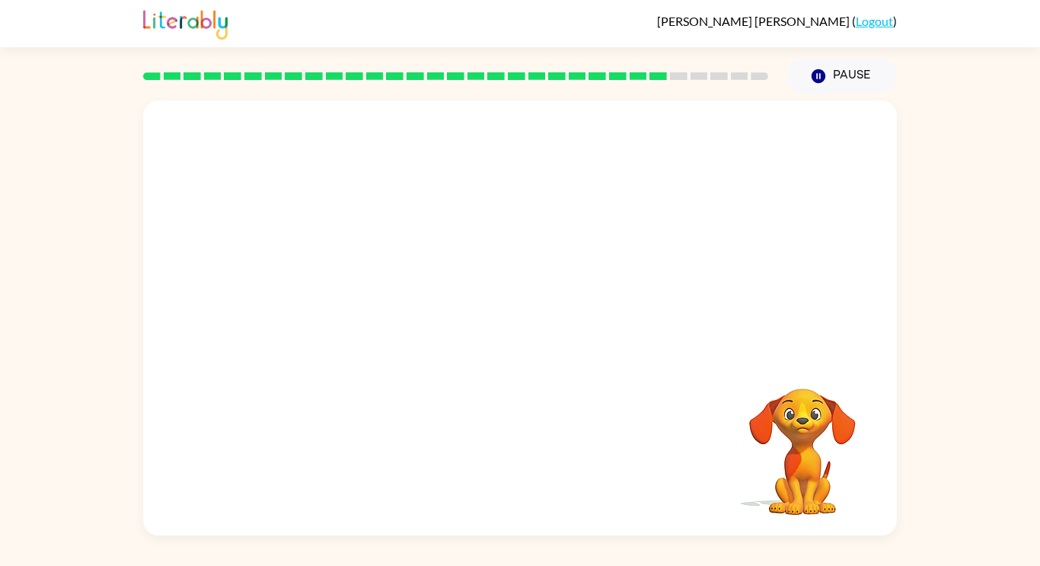
click at [1023, 350] on div "Your browser must support playing .mp4 files to use Literably. Please try using…" at bounding box center [520, 315] width 1040 height 442
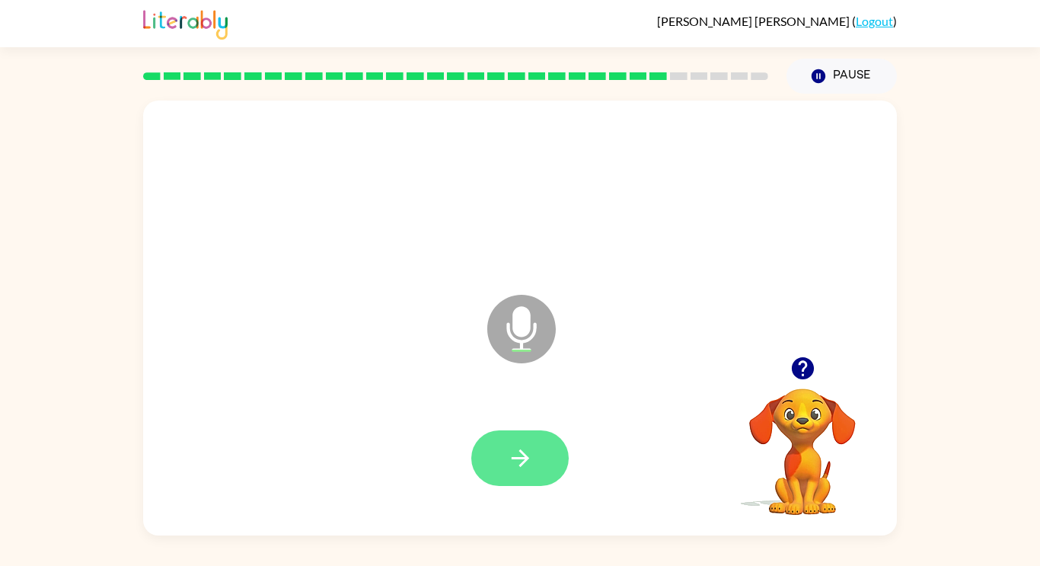
click at [516, 479] on button "button" at bounding box center [519, 458] width 97 height 56
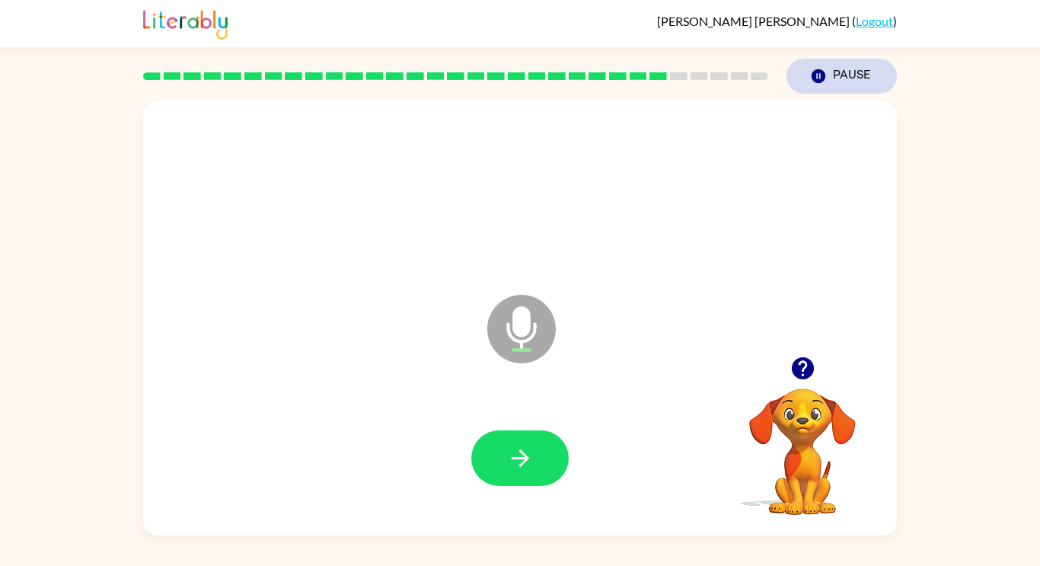
click at [859, 75] on button "Pause Pause" at bounding box center [842, 76] width 110 height 35
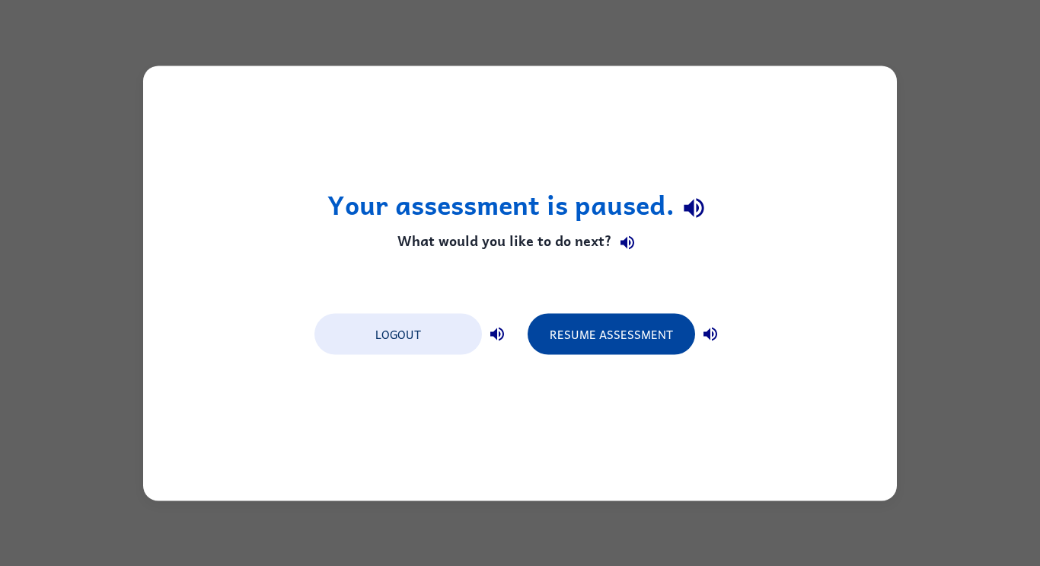
click at [678, 341] on button "Resume Assessment" at bounding box center [612, 333] width 168 height 41
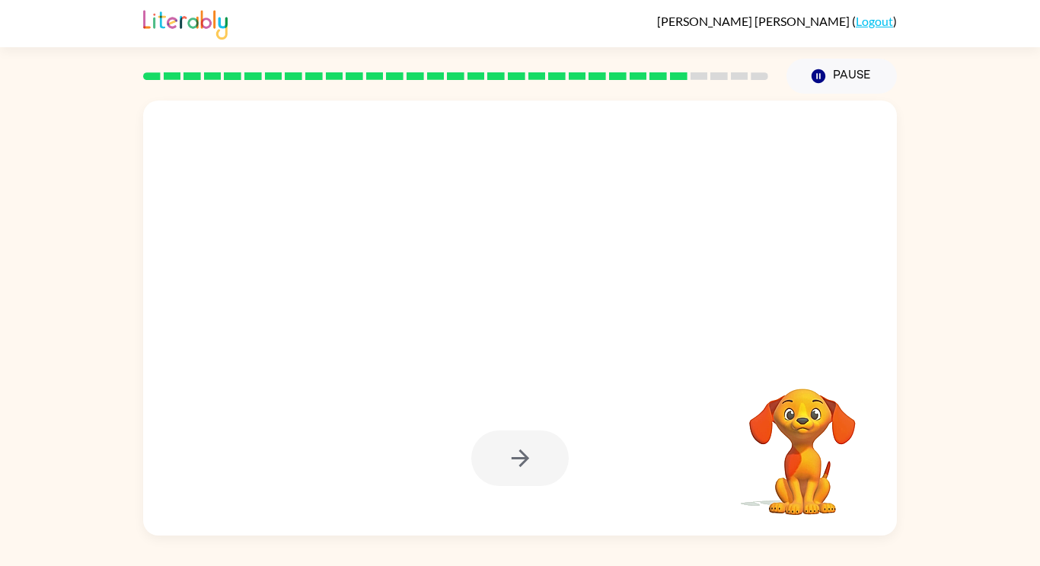
click at [928, 414] on div "Your browser must support playing .mp4 files to use Literably. Please try using…" at bounding box center [520, 315] width 1040 height 442
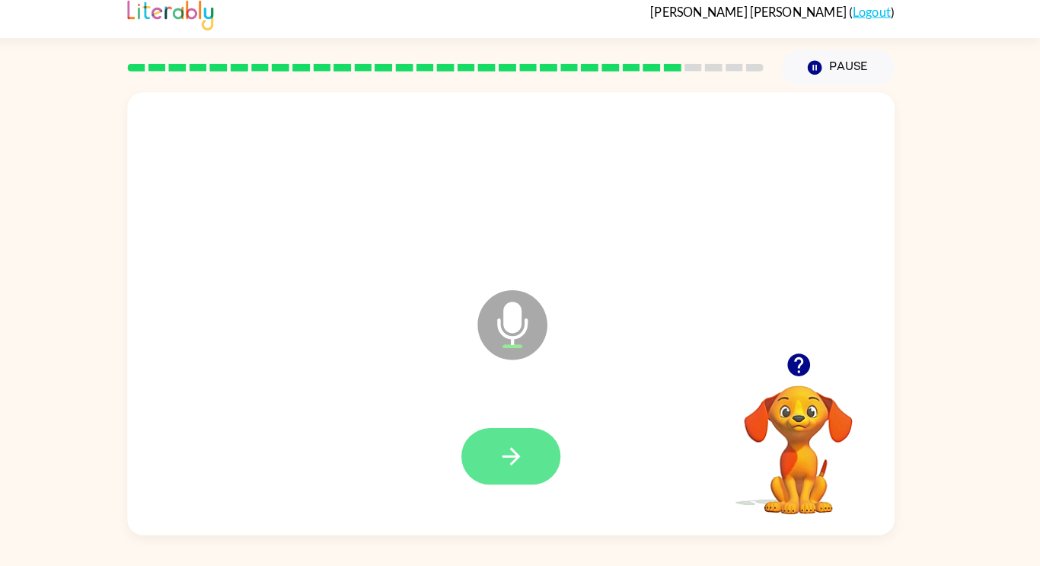
click at [518, 479] on button "button" at bounding box center [519, 458] width 97 height 56
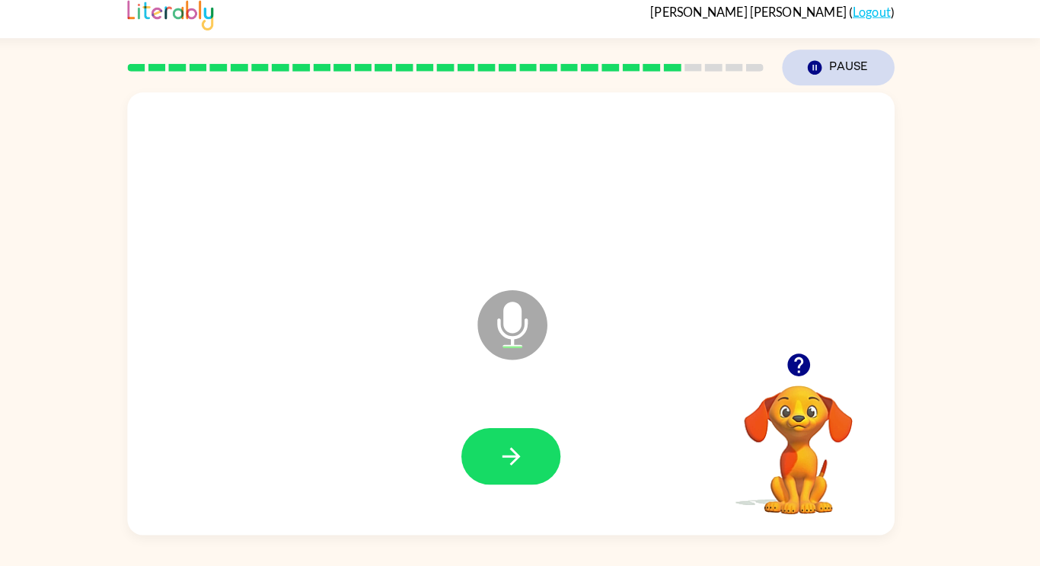
click at [831, 80] on button "Pause Pause" at bounding box center [842, 76] width 110 height 35
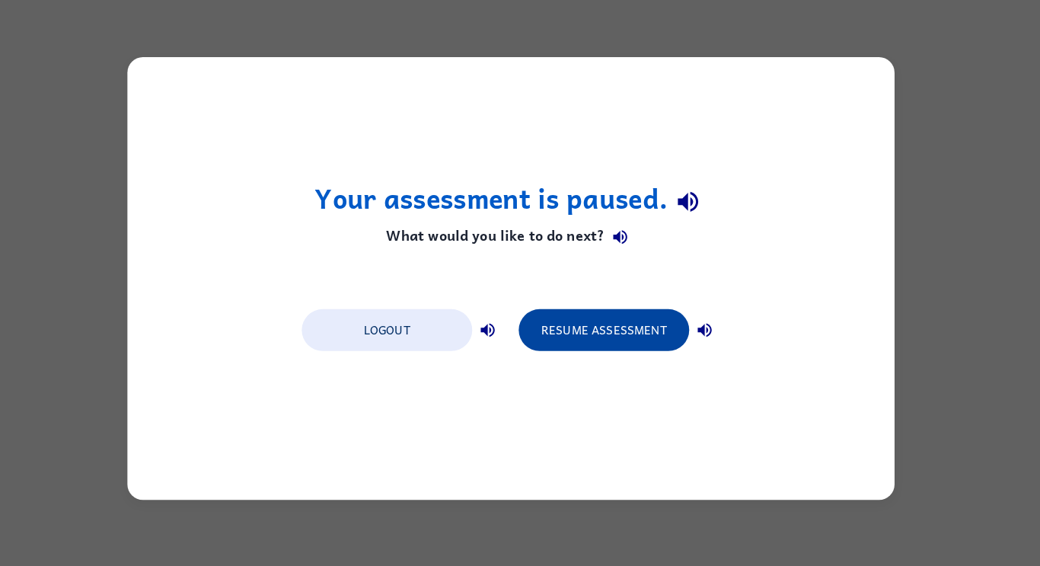
click at [659, 328] on button "Resume Assessment" at bounding box center [612, 333] width 168 height 41
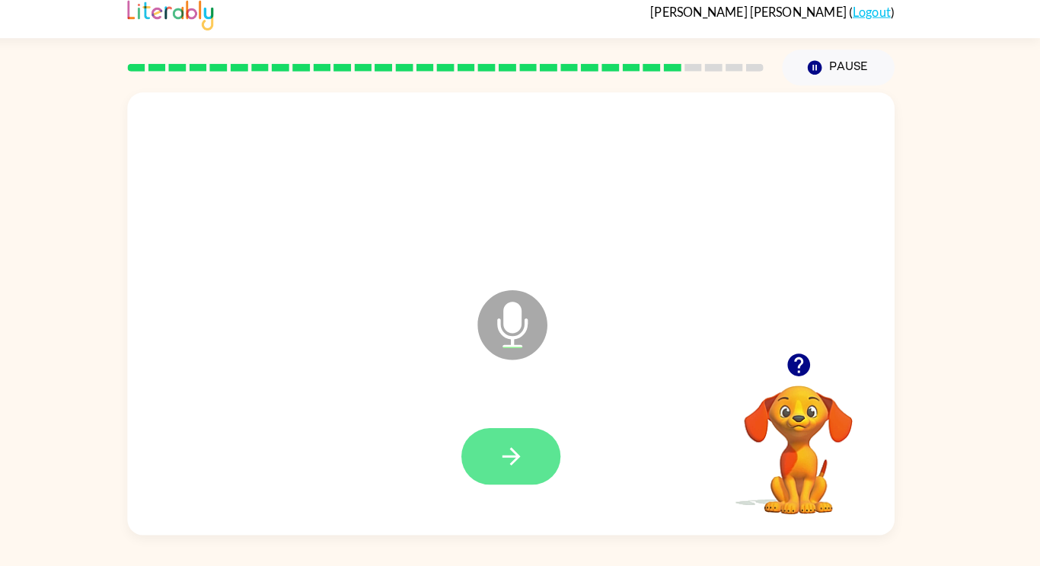
click at [532, 460] on icon "button" at bounding box center [520, 458] width 27 height 27
click at [517, 483] on button "button" at bounding box center [519, 458] width 97 height 56
click at [528, 473] on button "button" at bounding box center [519, 458] width 97 height 56
click at [528, 471] on button "button" at bounding box center [519, 458] width 97 height 56
click at [541, 469] on button "button" at bounding box center [519, 458] width 97 height 56
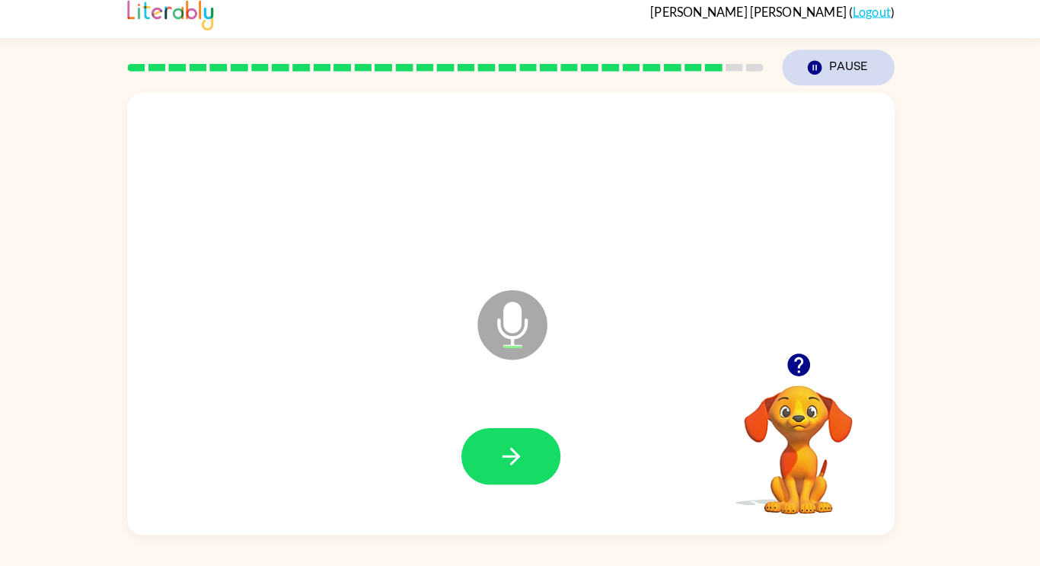
click at [836, 87] on button "Pause Pause" at bounding box center [842, 76] width 110 height 35
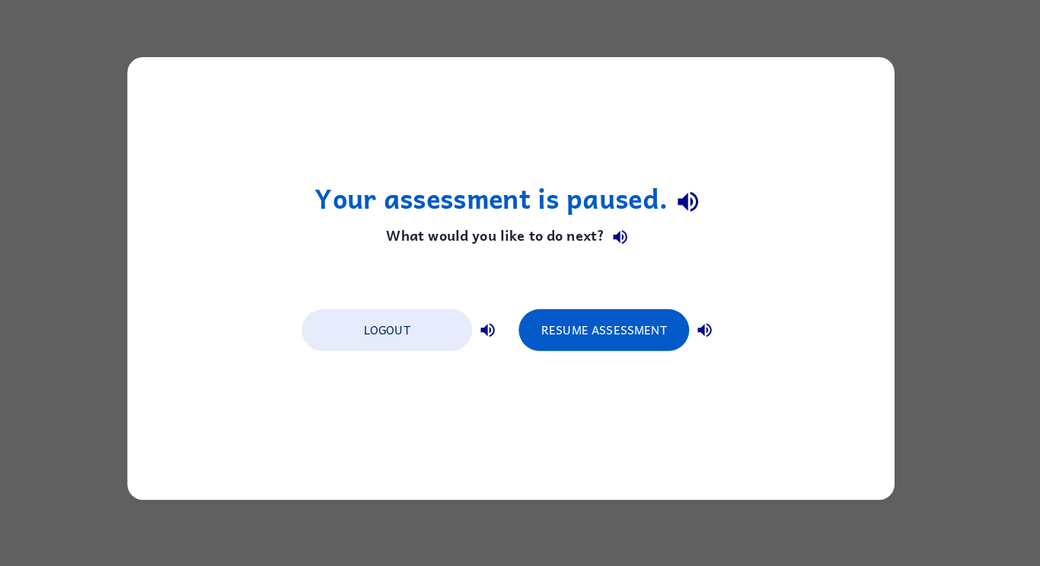
click at [867, 80] on div "Your assessment is paused. What would you like to do next? Logout Resume Assess…" at bounding box center [520, 282] width 754 height 435
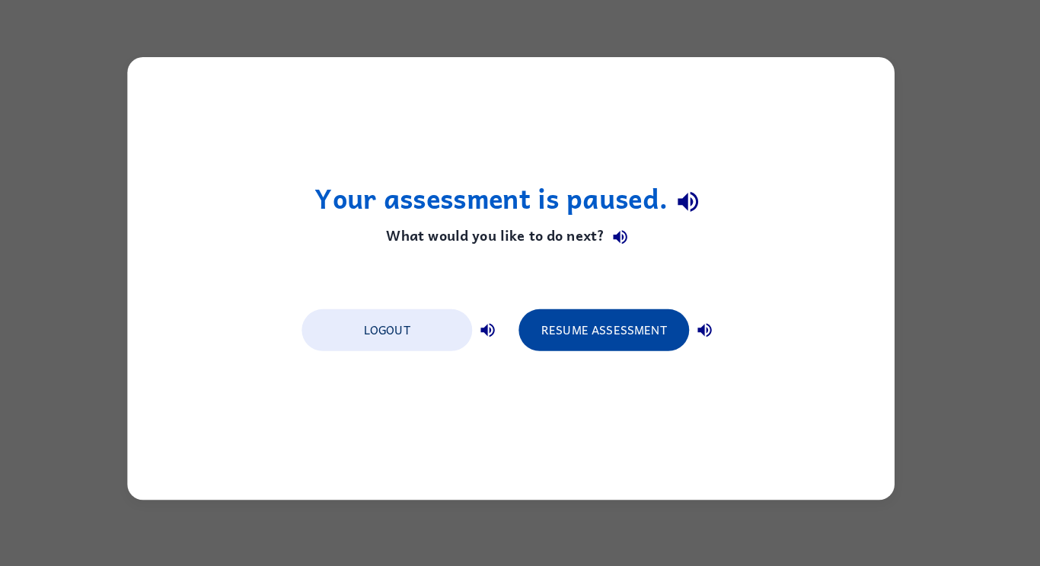
click at [634, 343] on button "Resume Assessment" at bounding box center [612, 333] width 168 height 41
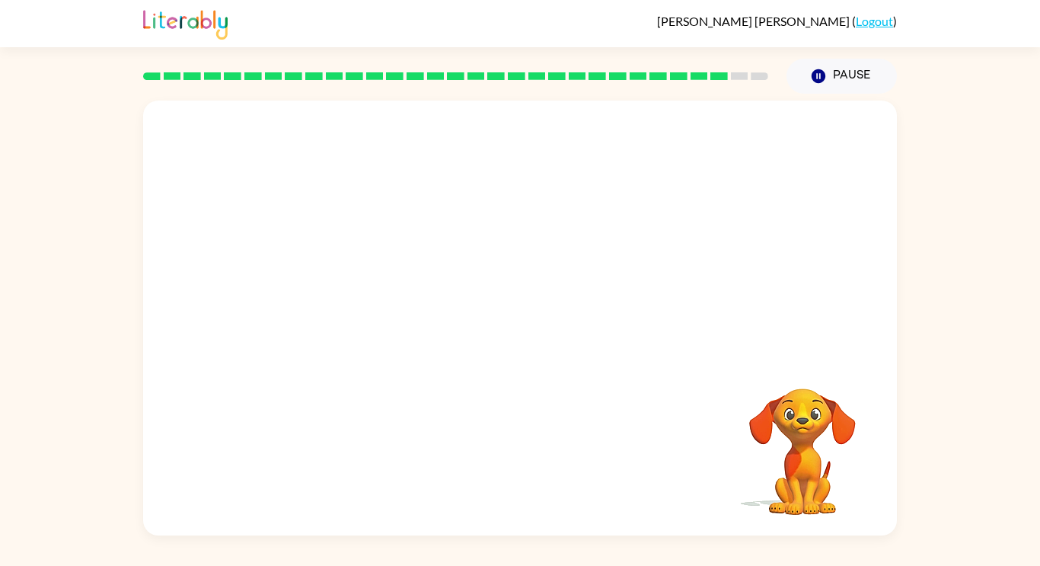
click at [1027, 345] on div "Your browser must support playing .mp4 files to use Literably. Please try using…" at bounding box center [520, 315] width 1040 height 442
click at [1033, 337] on div "Your browser must support playing .mp4 files to use Literably. Please try using…" at bounding box center [520, 315] width 1040 height 442
click at [1030, 340] on div "Your browser must support playing .mp4 files to use Literably. Please try using…" at bounding box center [520, 315] width 1040 height 442
click at [1027, 343] on div "Your browser must support playing .mp4 files to use Literably. Please try using…" at bounding box center [520, 315] width 1040 height 442
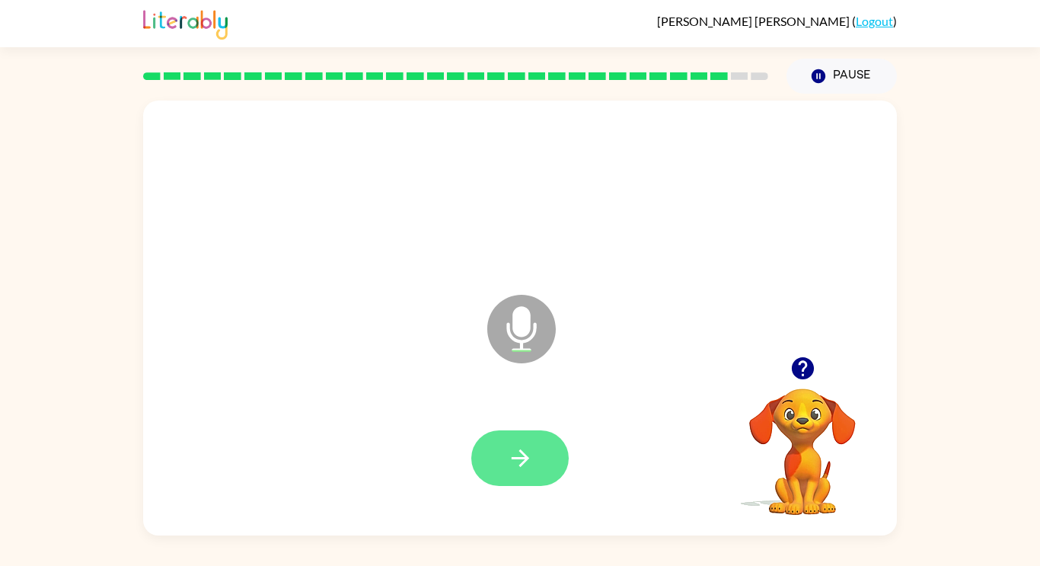
click at [535, 469] on button "button" at bounding box center [519, 458] width 97 height 56
click at [526, 472] on button "button" at bounding box center [519, 458] width 97 height 56
click at [535, 469] on button "button" at bounding box center [519, 458] width 97 height 56
click at [540, 461] on button "button" at bounding box center [519, 458] width 97 height 56
